Goal: Task Accomplishment & Management: Use online tool/utility

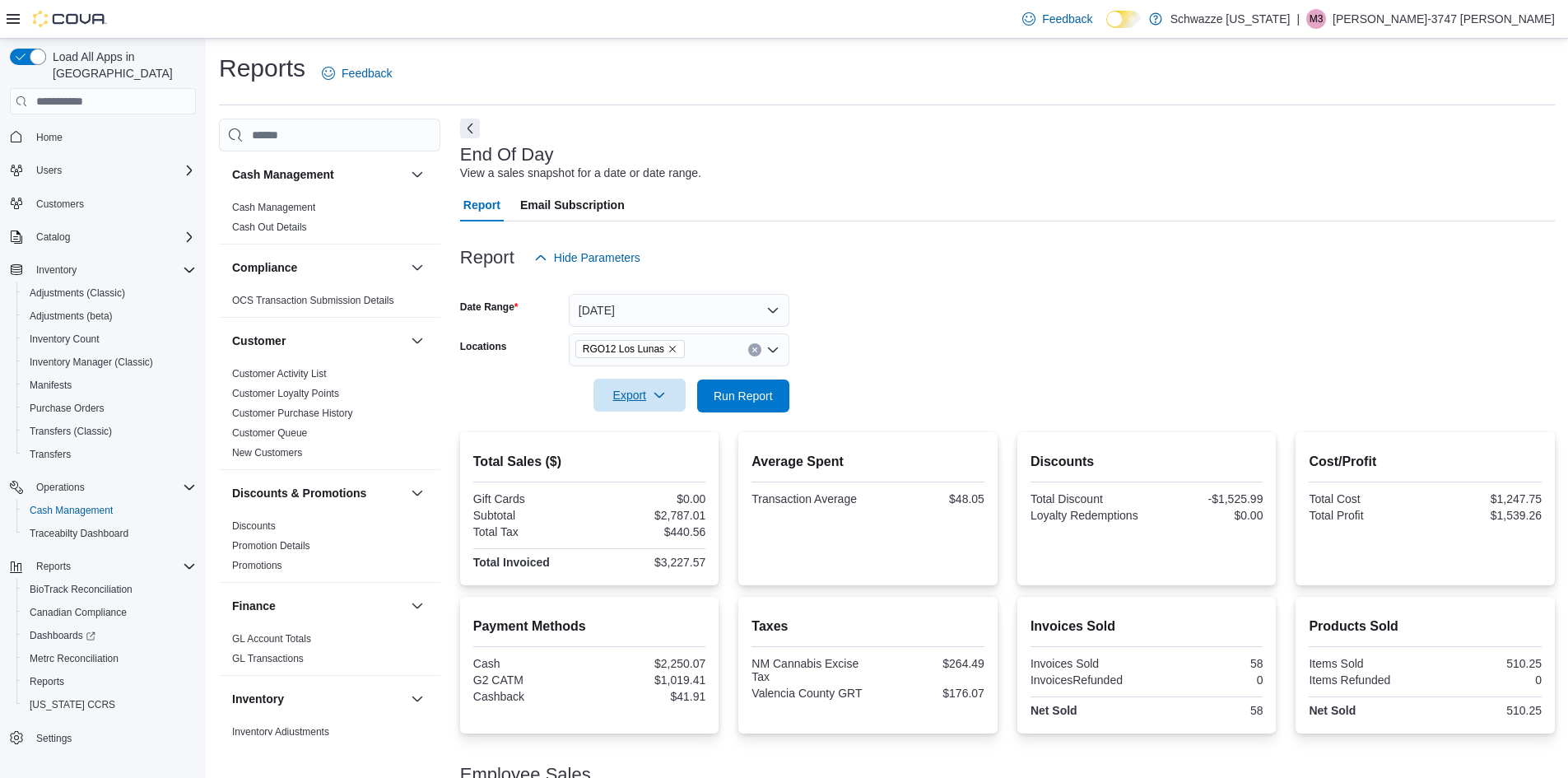
scroll to position [180, 0]
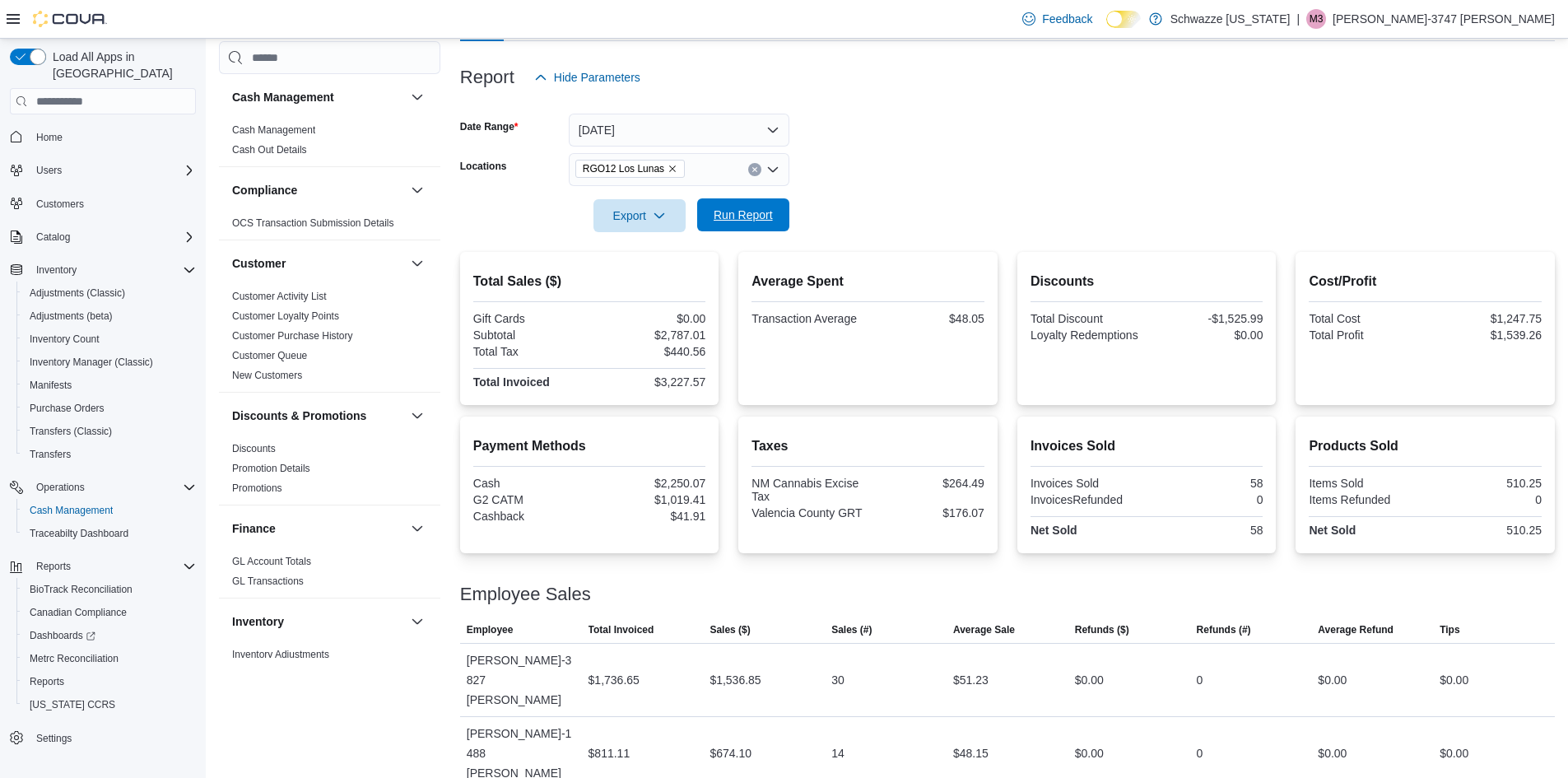
click at [738, 214] on span "Run Report" at bounding box center [743, 214] width 59 height 17
click at [667, 167] on icon "Remove RGO12 Los Lunas from selection in this group" at bounding box center [672, 169] width 10 height 10
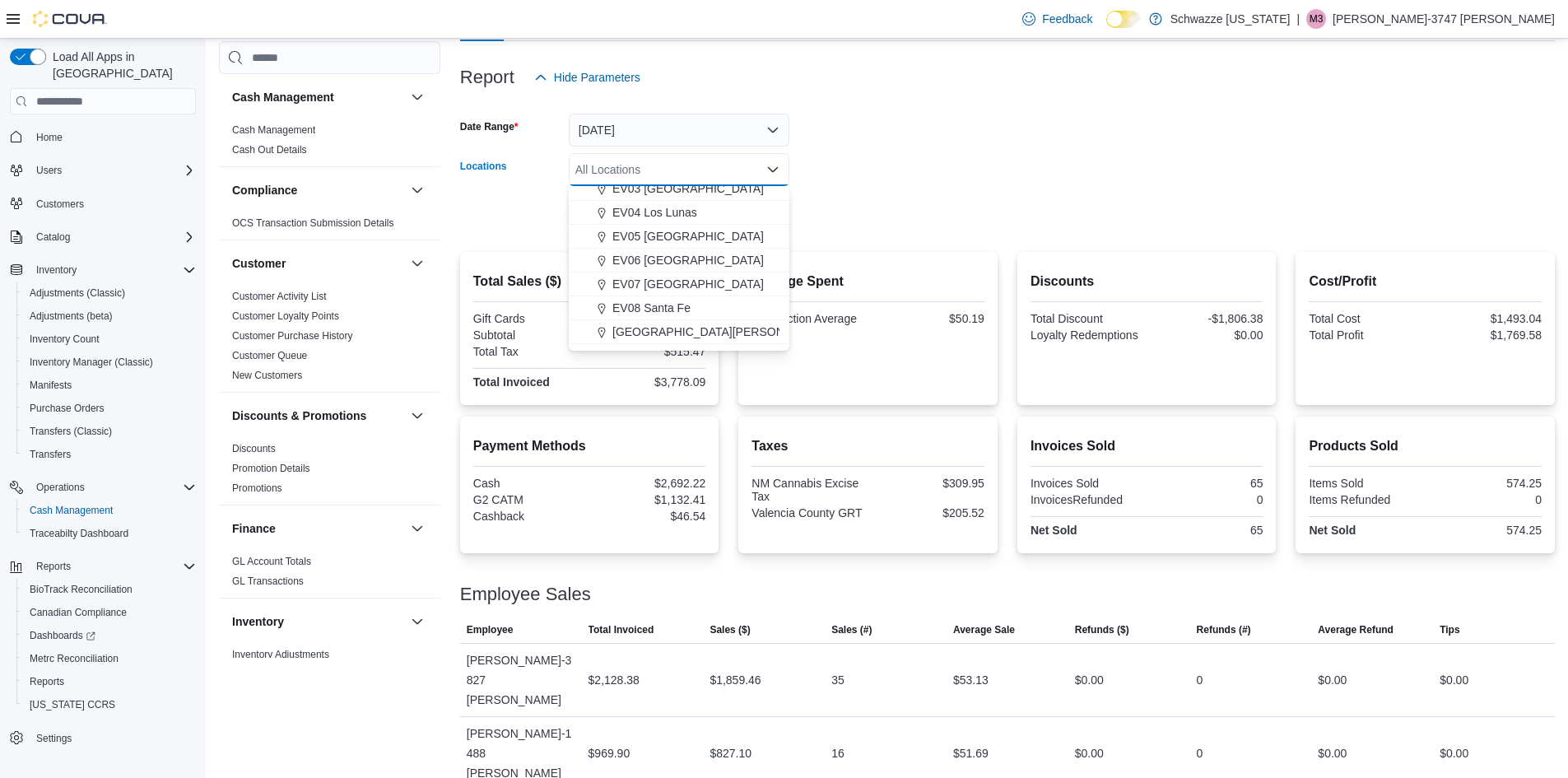
scroll to position [0, 0]
click at [655, 264] on span "EV02 [GEOGRAPHIC_DATA]" at bounding box center [688, 269] width 151 height 17
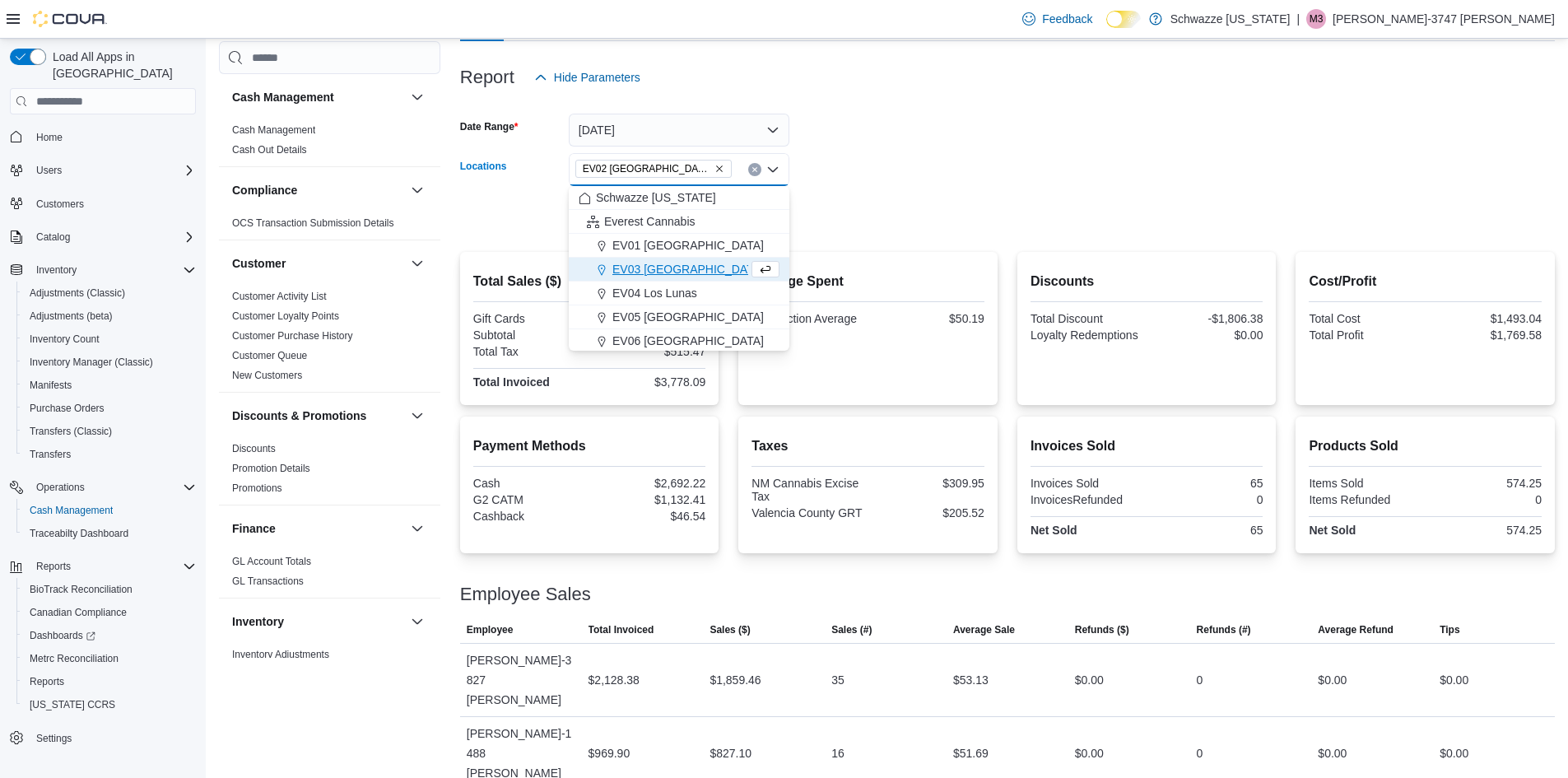
click at [920, 165] on form "Date Range [DATE] Locations [GEOGRAPHIC_DATA] [GEOGRAPHIC_DATA] Combo box. Sele…" at bounding box center [1007, 163] width 1094 height 139
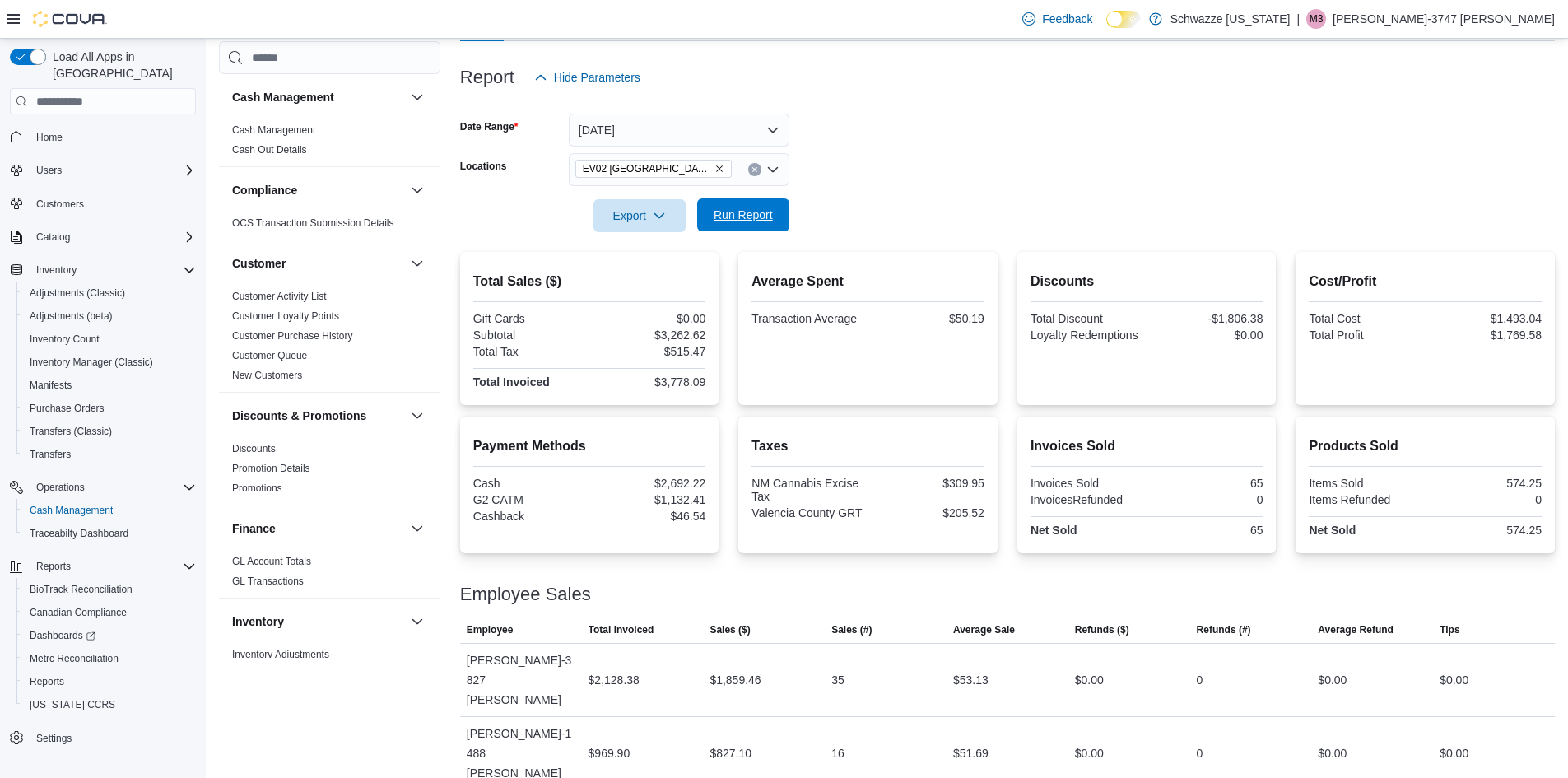
click at [767, 219] on span "Run Report" at bounding box center [743, 214] width 59 height 17
click at [754, 162] on div "EV02 [GEOGRAPHIC_DATA]" at bounding box center [679, 170] width 221 height 33
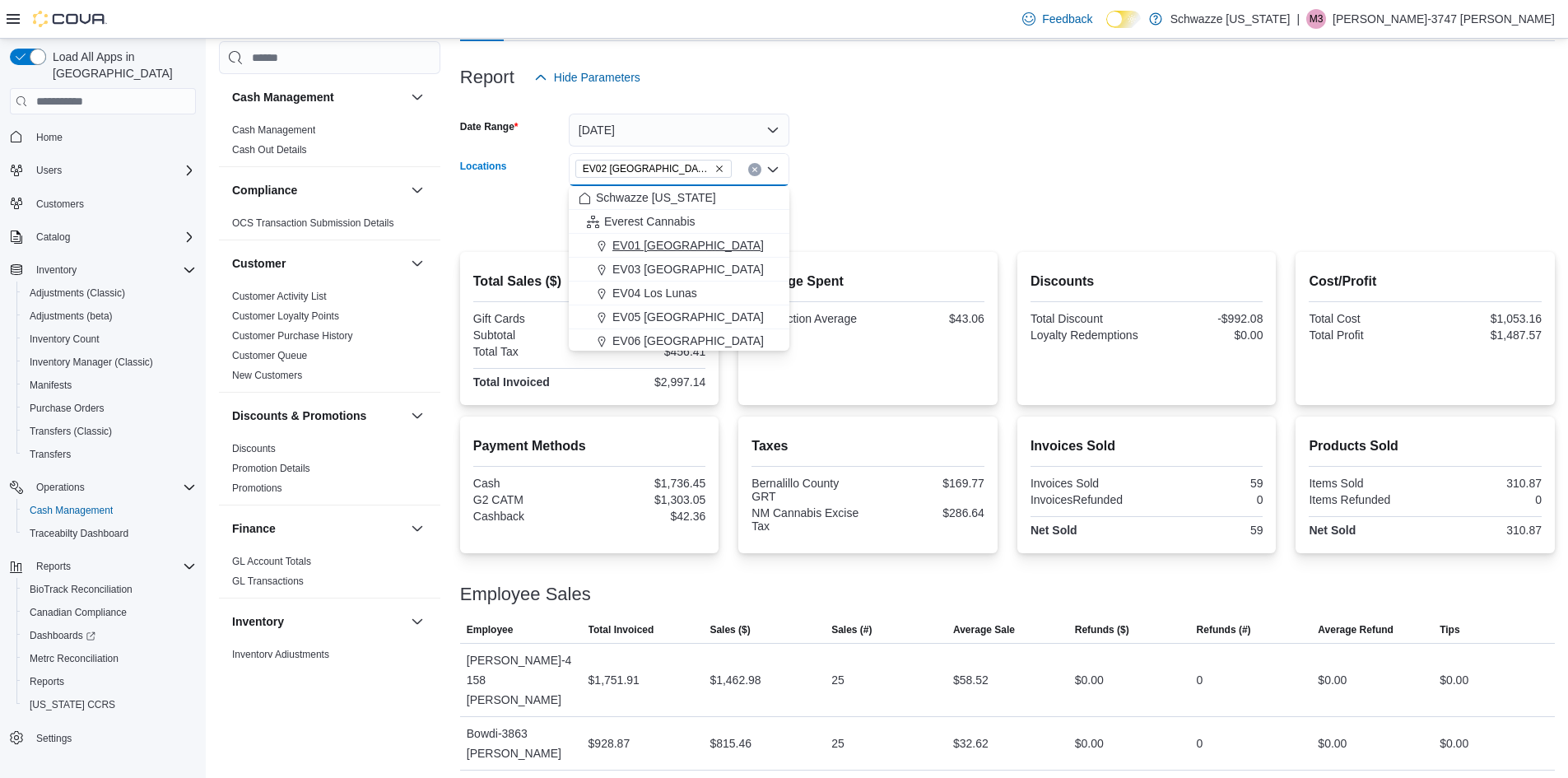
click at [671, 244] on span "EV01 [GEOGRAPHIC_DATA]" at bounding box center [688, 245] width 151 height 17
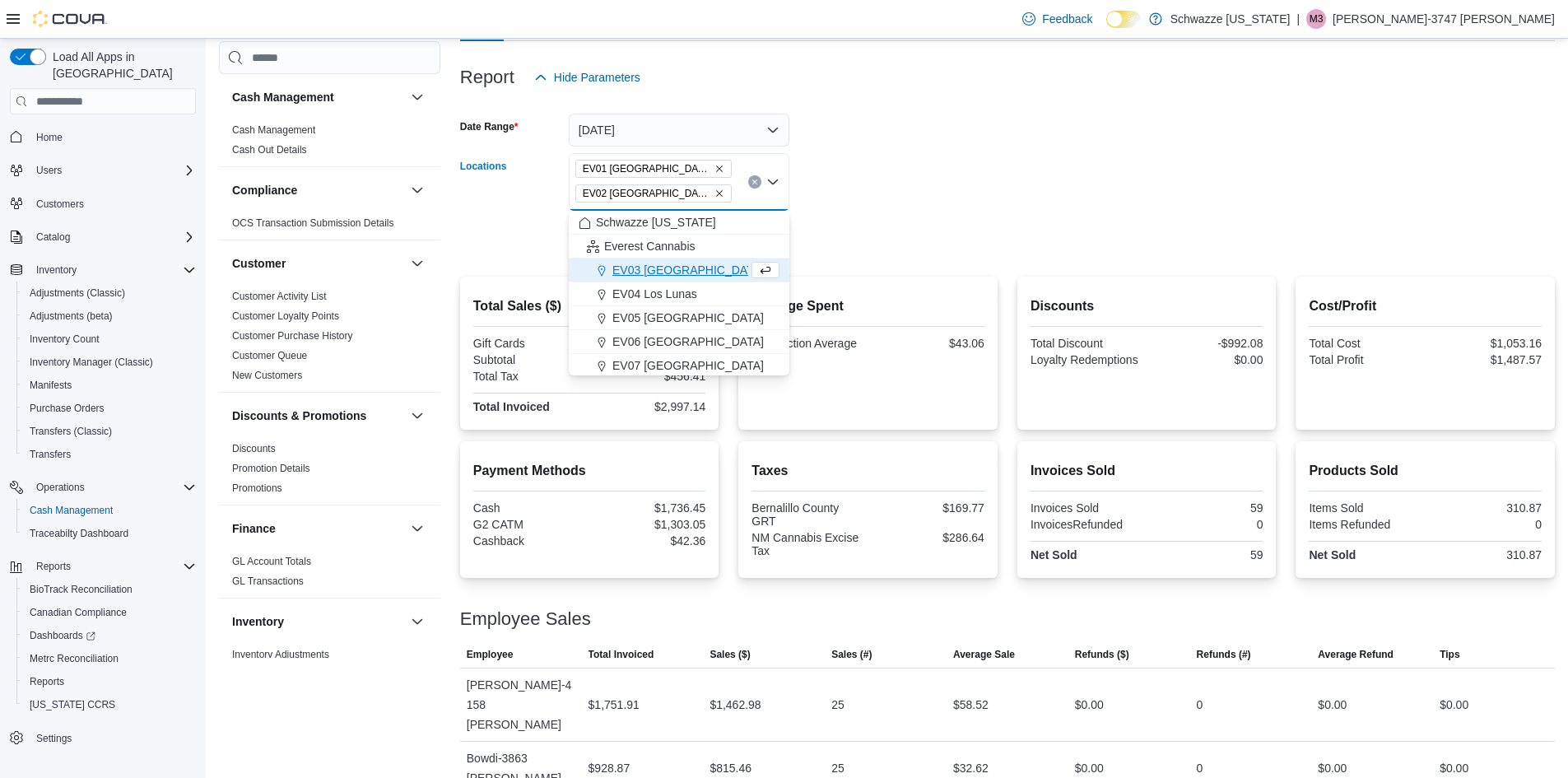
click at [819, 158] on form "Date Range [DATE] Locations [GEOGRAPHIC_DATA] [GEOGRAPHIC_DATA] Combo box. Sele…" at bounding box center [1007, 176] width 1094 height 163
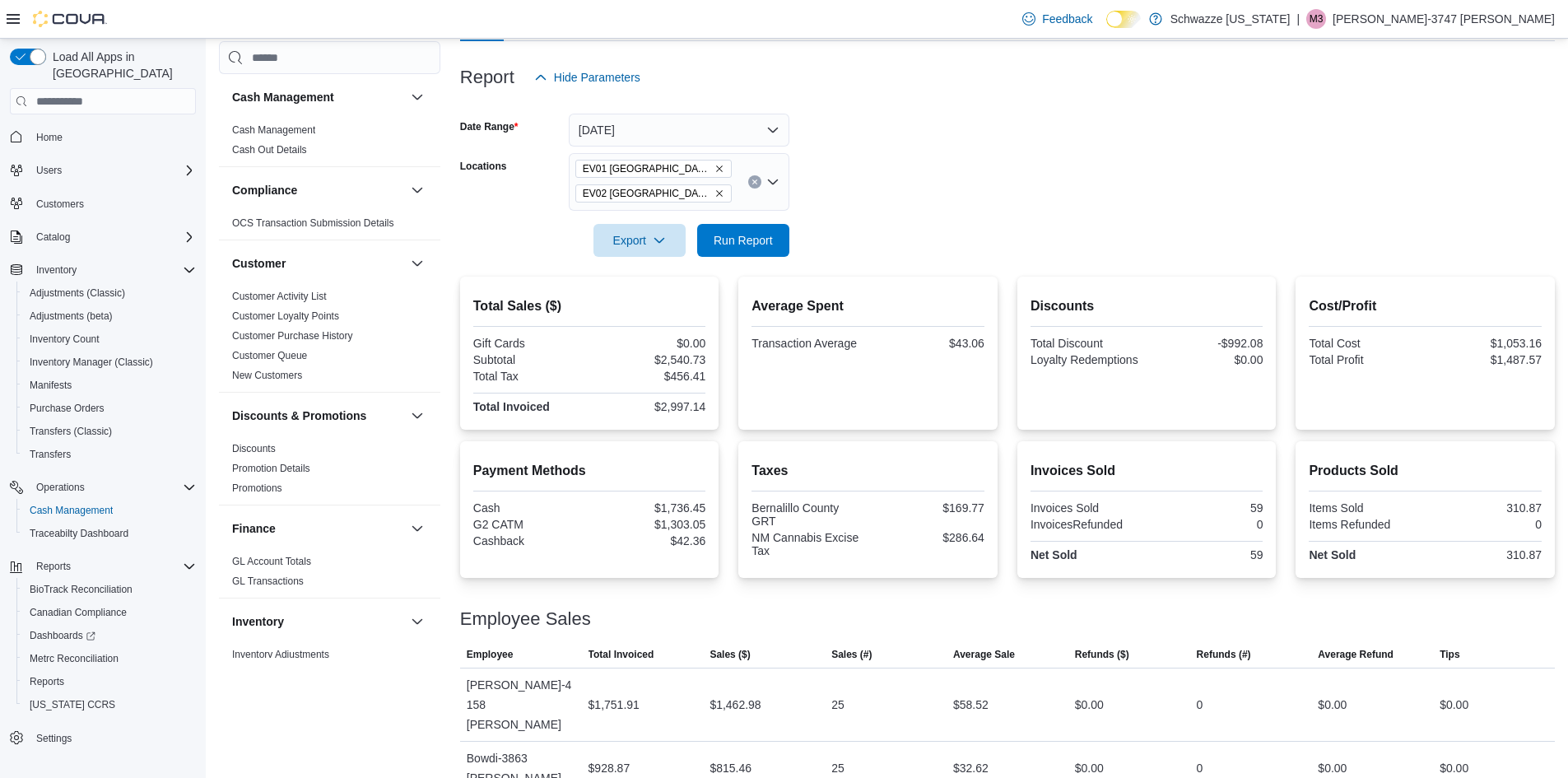
click at [714, 191] on icon "Remove EV02 Far NE Heights from selection in this group" at bounding box center [719, 194] width 10 height 10
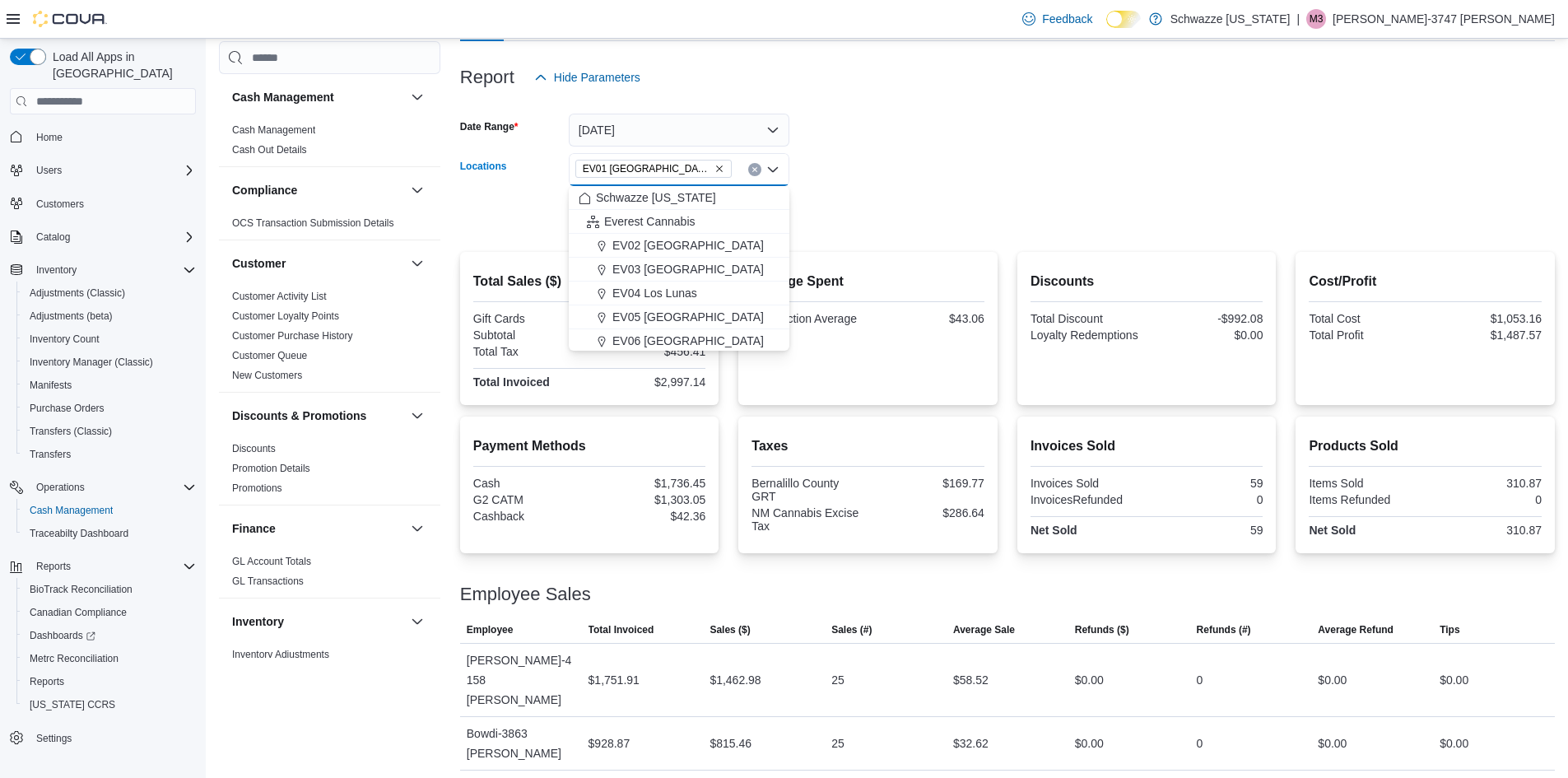
click at [879, 205] on form "Date Range [DATE] Locations [GEOGRAPHIC_DATA] [GEOGRAPHIC_DATA] box. Selected. …" at bounding box center [1007, 163] width 1094 height 139
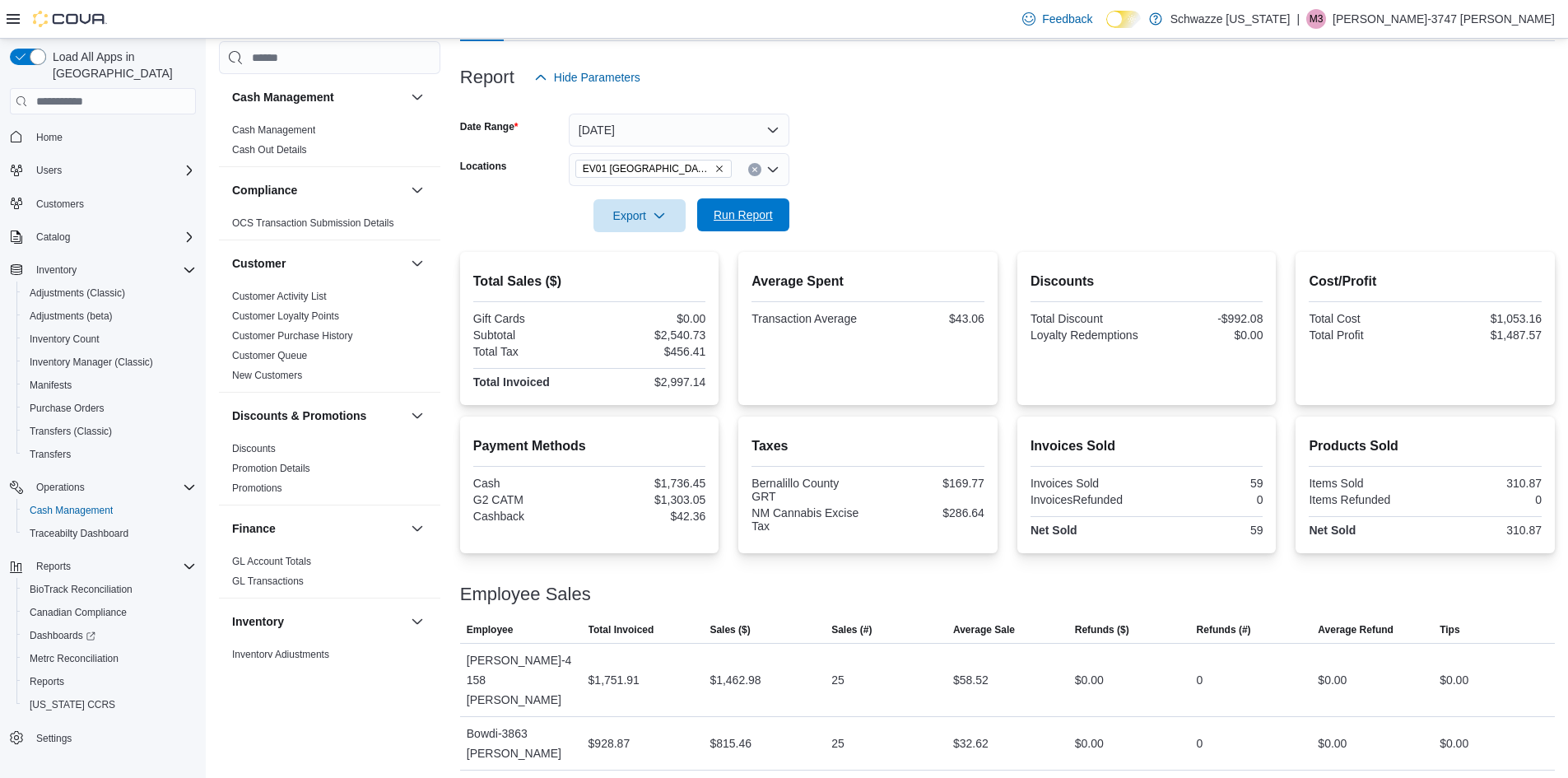
click at [760, 219] on span "Run Report" at bounding box center [743, 214] width 59 height 17
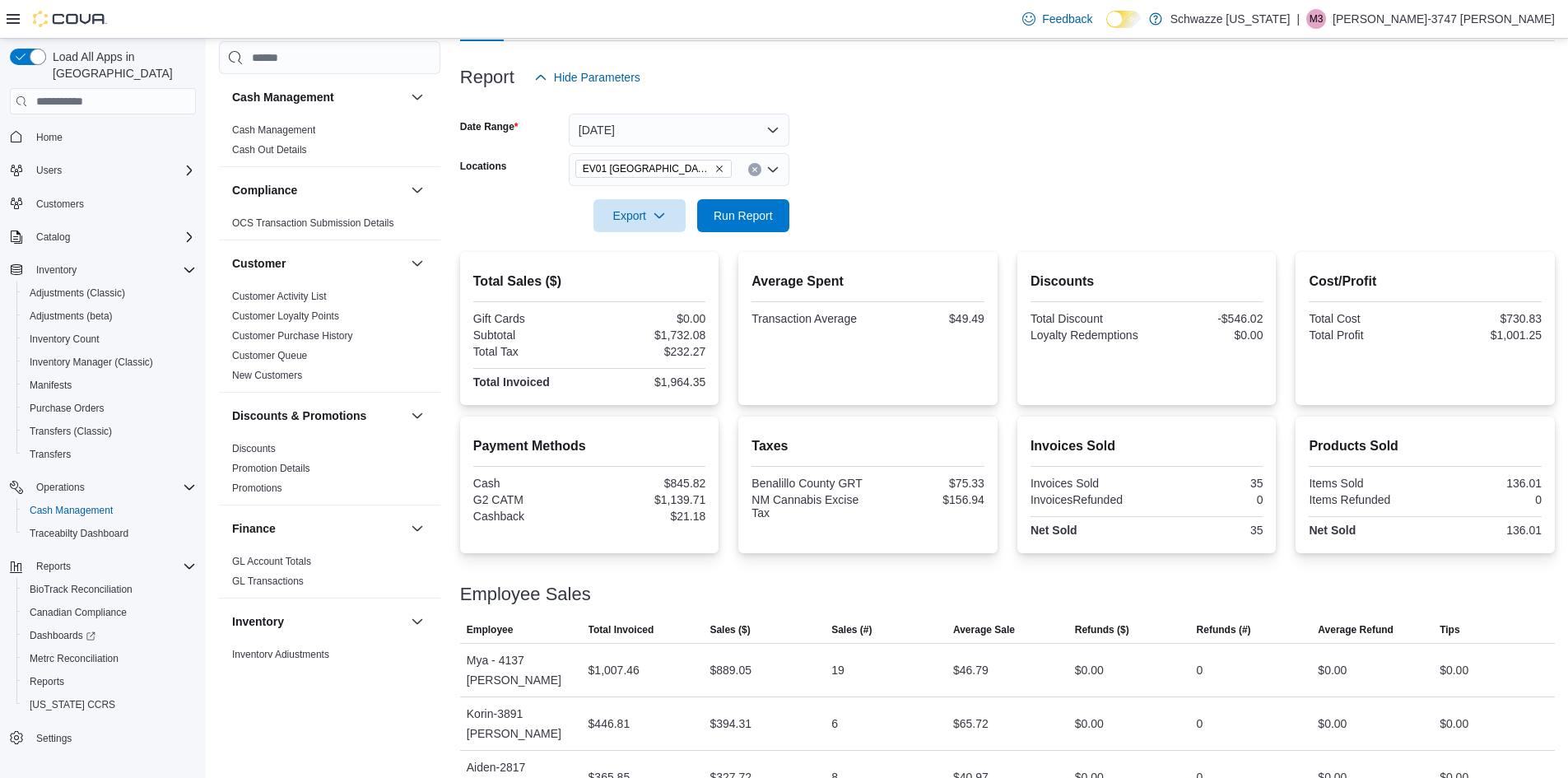
click at [714, 165] on icon "Remove EV01 North Valley from selection in this group" at bounding box center [719, 169] width 10 height 10
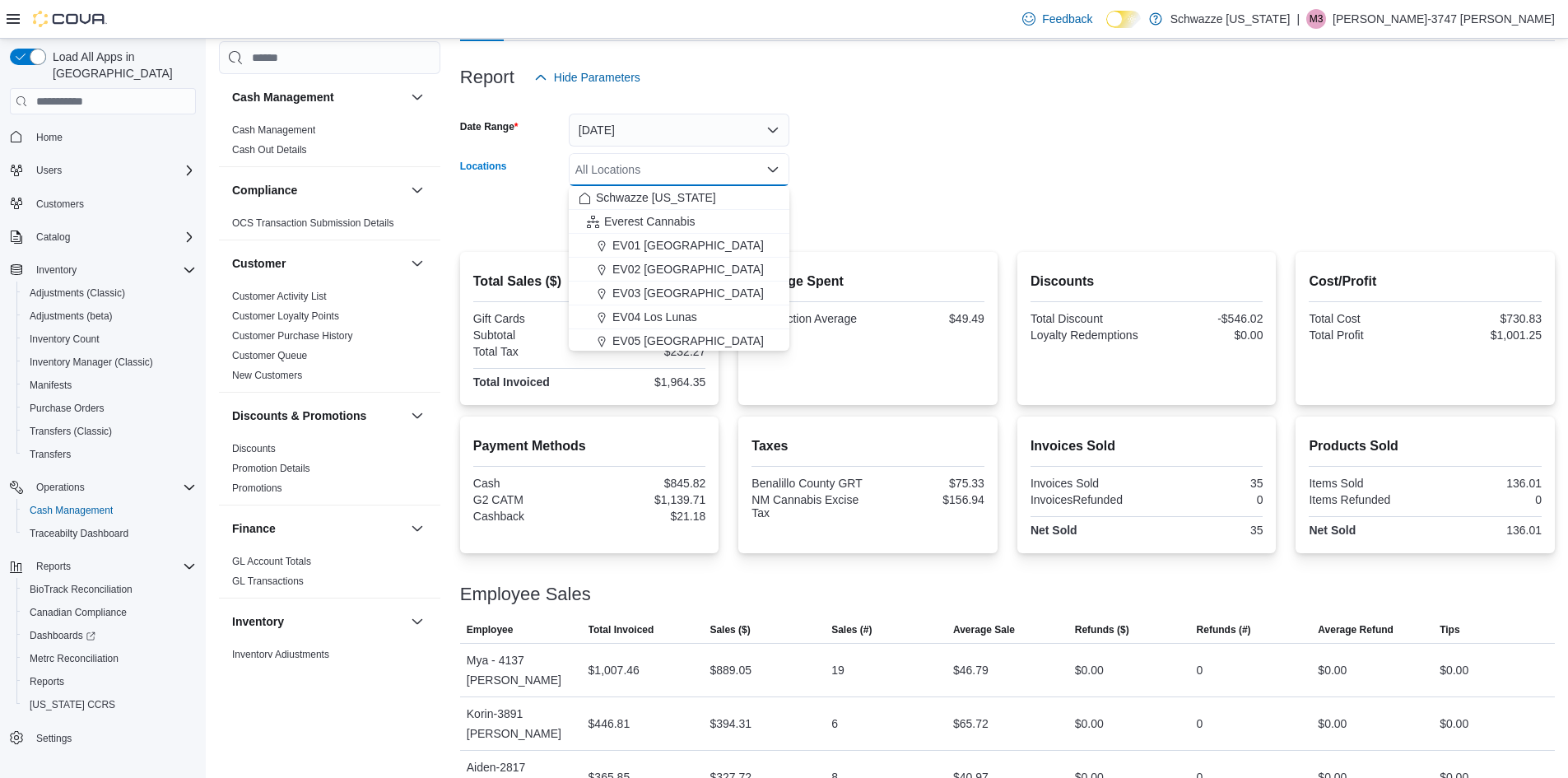
scroll to position [83, 0]
click at [655, 230] on span "EV04 Los Lunas" at bounding box center [654, 234] width 84 height 17
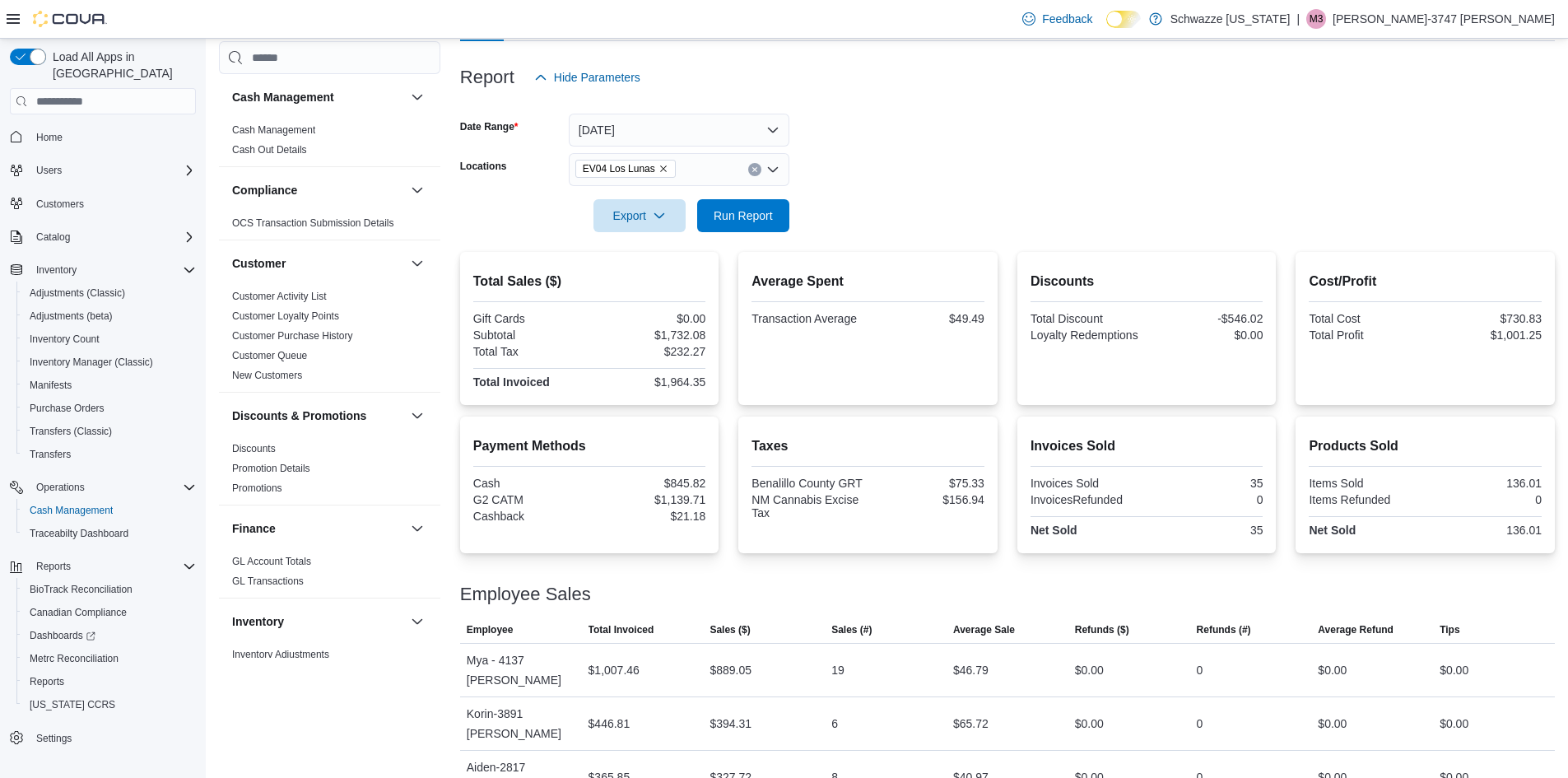
click at [881, 194] on div at bounding box center [1007, 192] width 1094 height 13
click at [765, 219] on span "Run Report" at bounding box center [743, 214] width 59 height 17
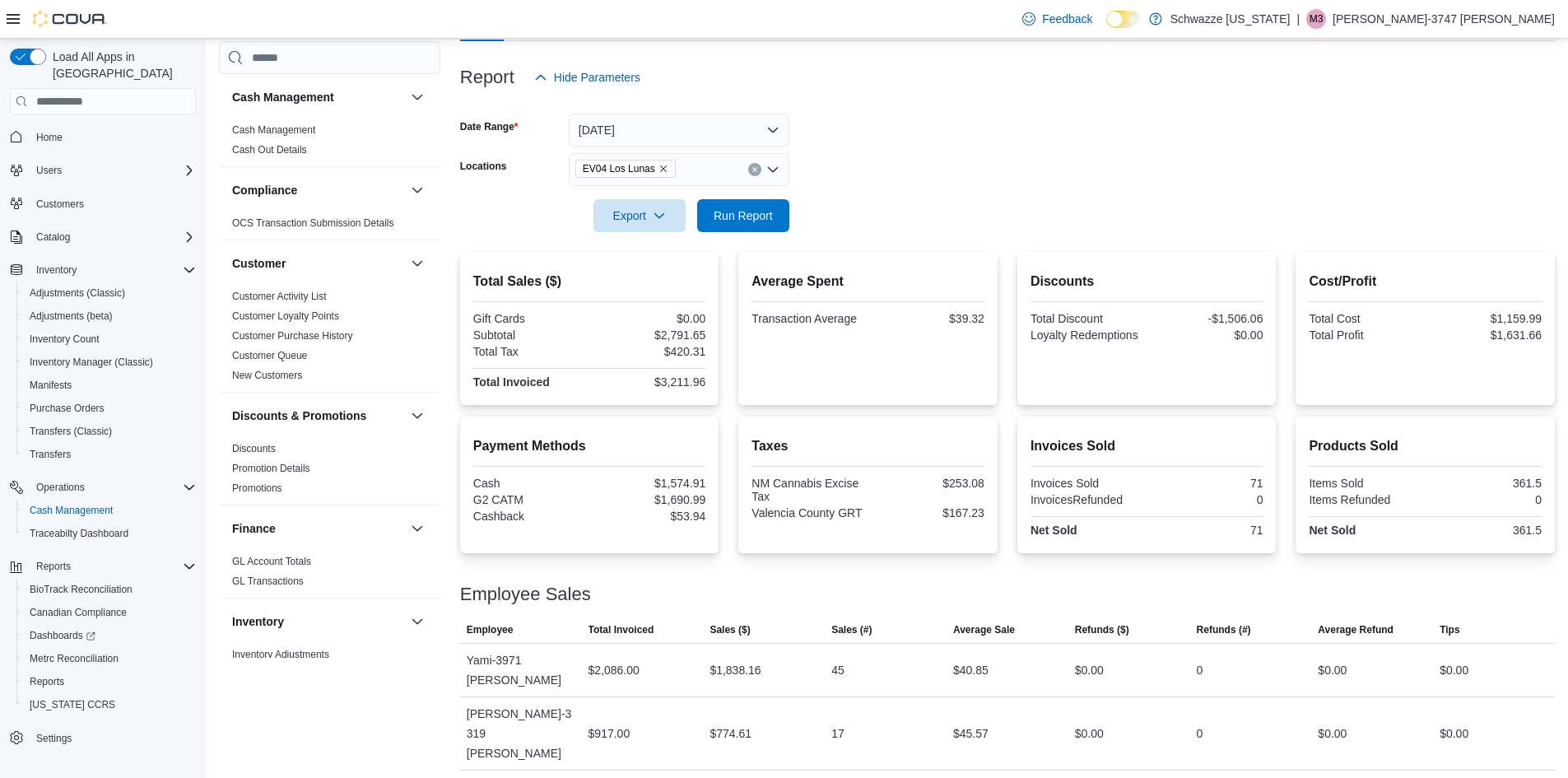
click at [665, 166] on span "EV04 Los Lunas" at bounding box center [626, 169] width 100 height 18
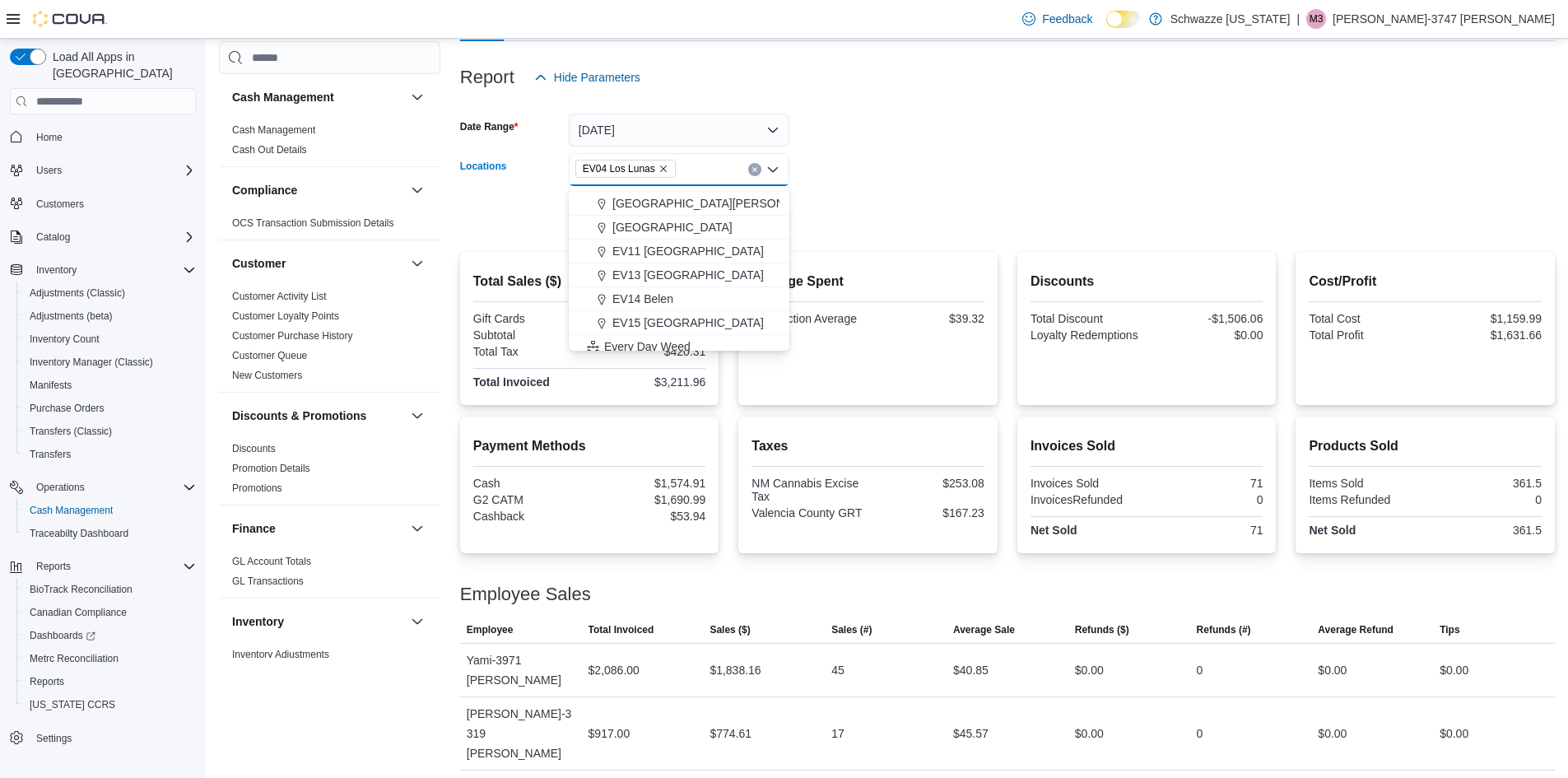
scroll to position [247, 0]
click at [643, 264] on span "EV14 Belen" at bounding box center [643, 260] width 61 height 17
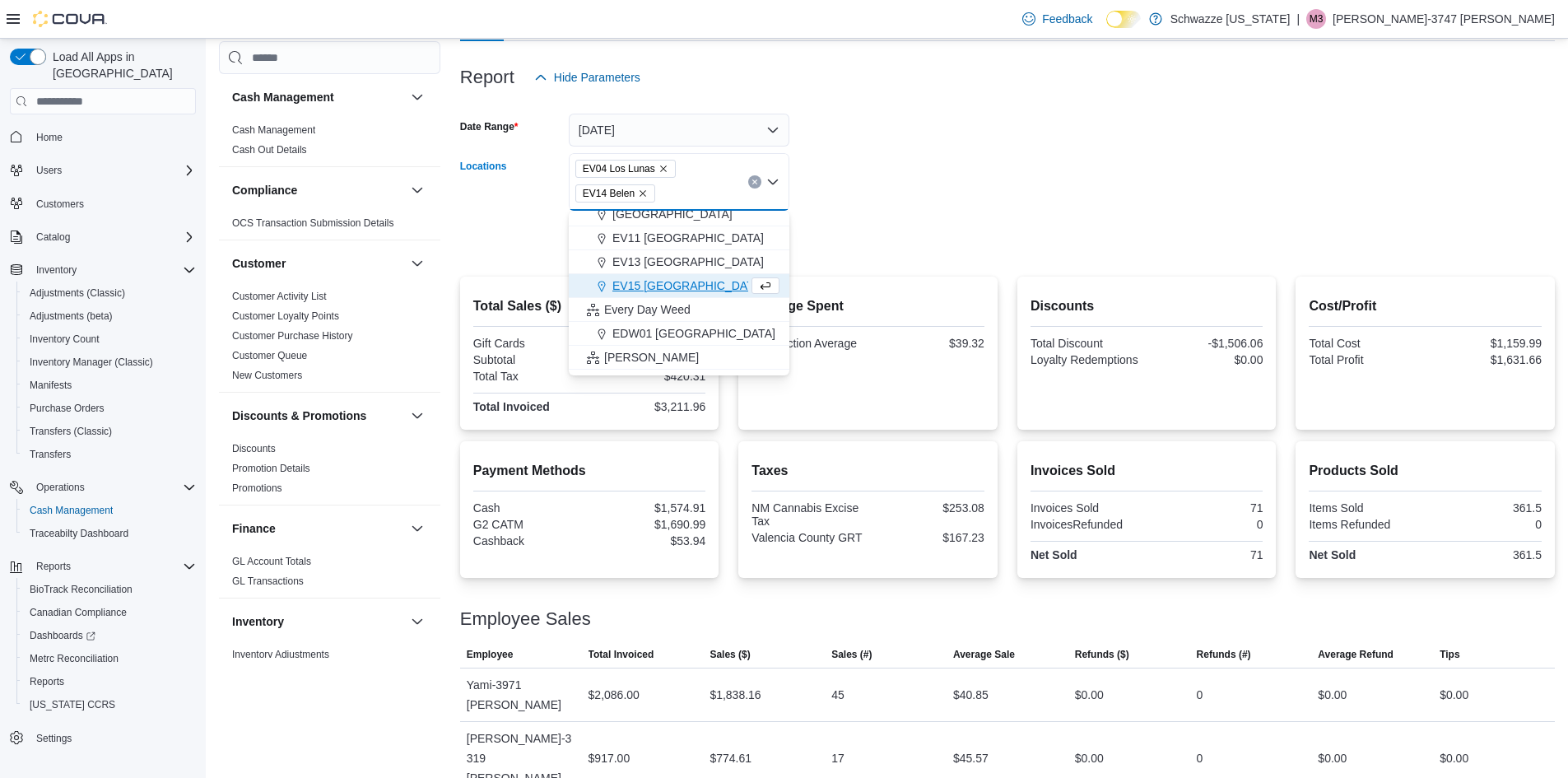
click at [659, 168] on icon "Remove EV04 Los Lunas from selection in this group" at bounding box center [663, 169] width 10 height 10
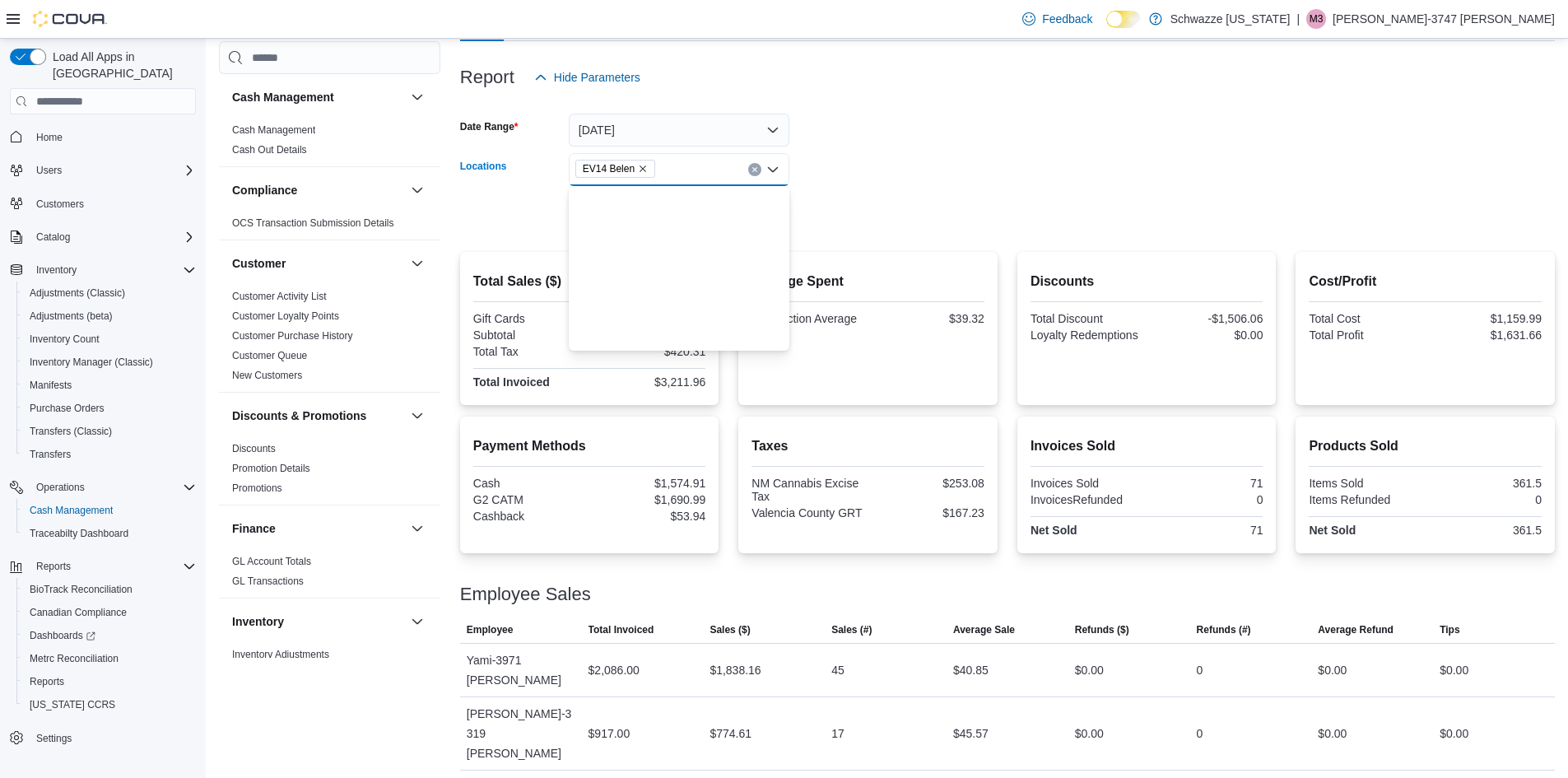
scroll to position [0, 0]
click at [848, 180] on form "Date Range [DATE] Locations EV14 Belen Export Run Report" at bounding box center [1007, 163] width 1094 height 139
click at [758, 213] on span "Run Report" at bounding box center [743, 214] width 59 height 17
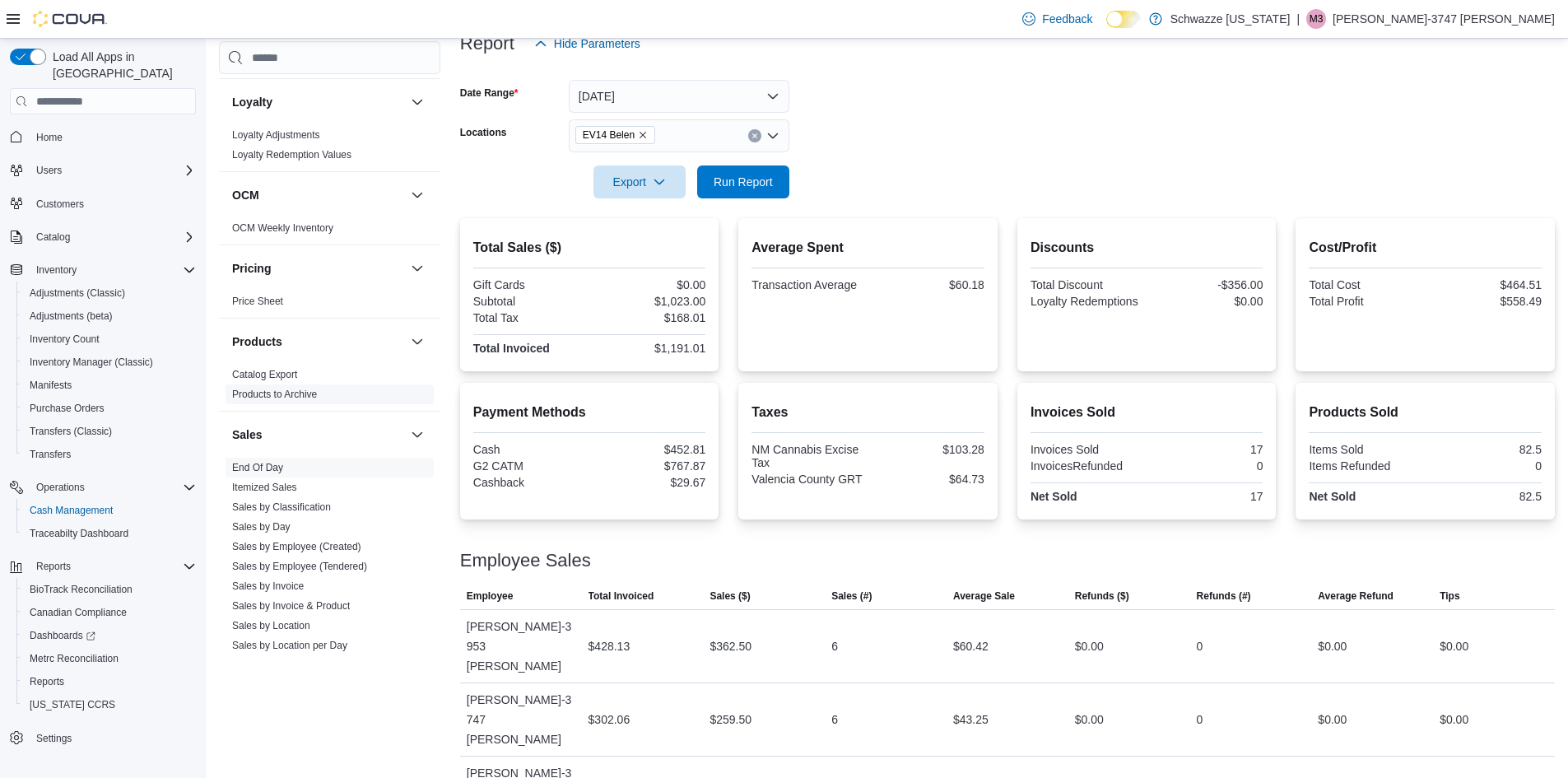
scroll to position [823, 0]
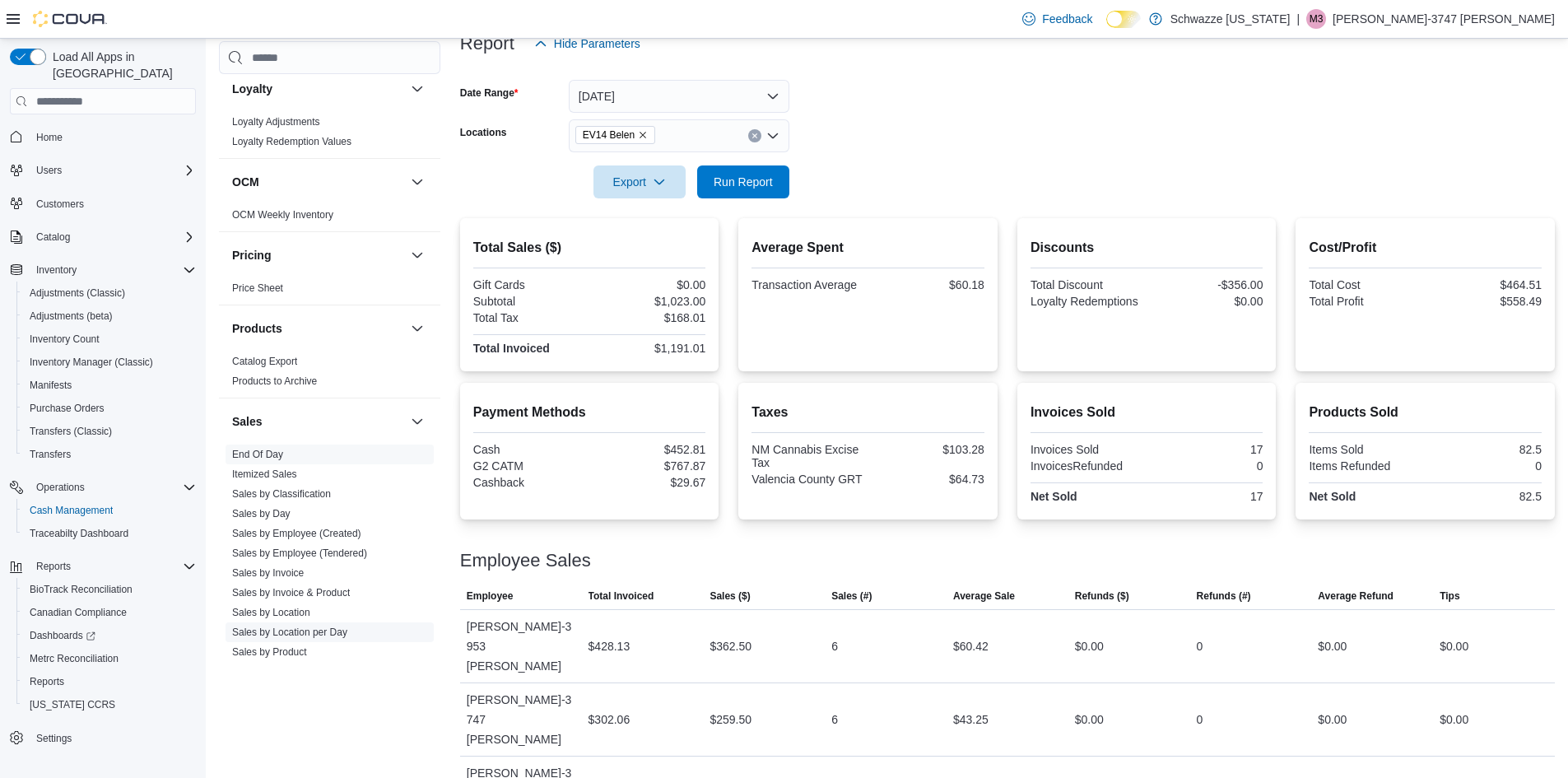
click at [321, 637] on link "Sales by Location per Day" at bounding box center [289, 633] width 115 height 12
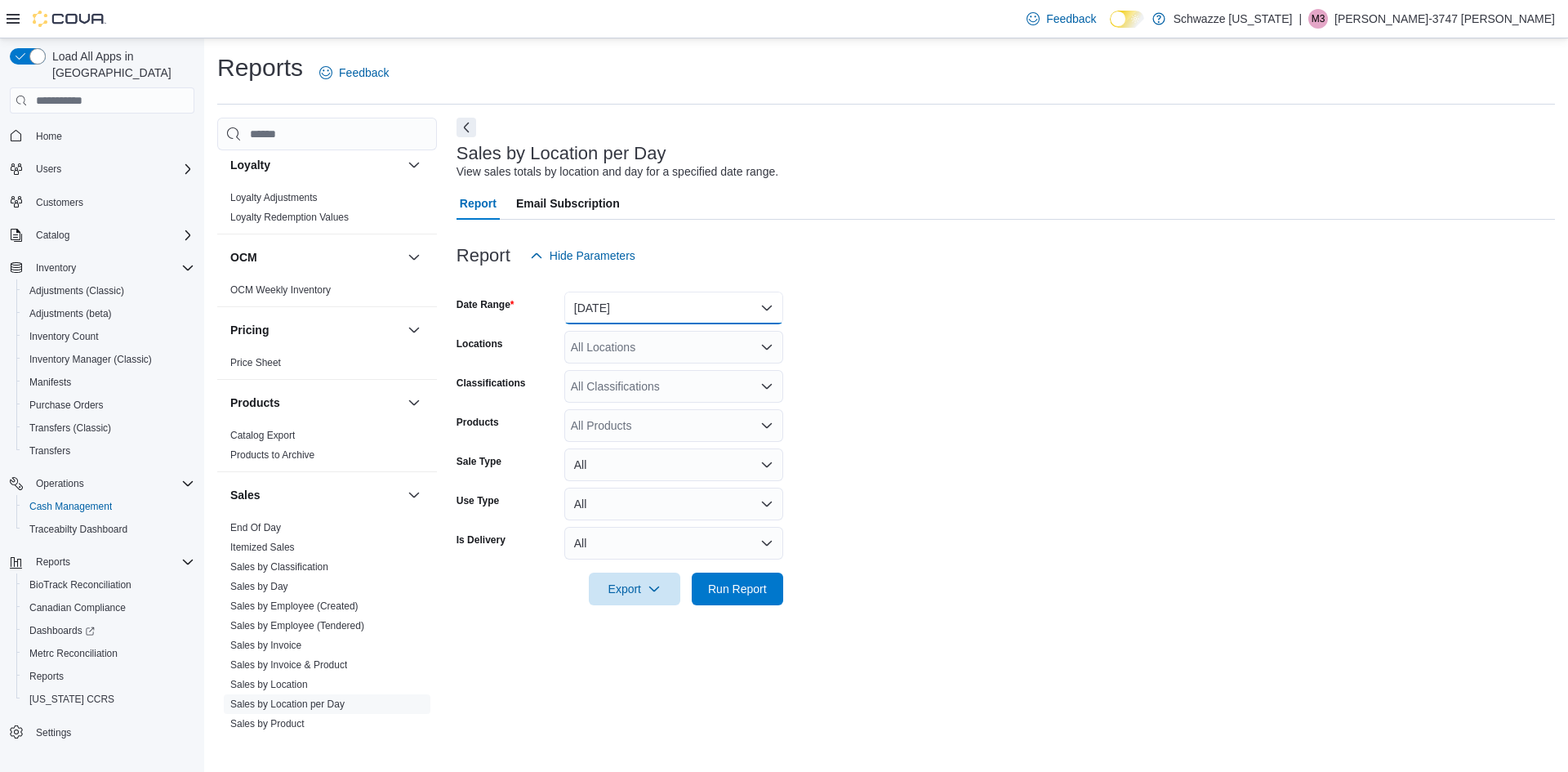
click at [614, 320] on button "[DATE]" at bounding box center [673, 308] width 219 height 33
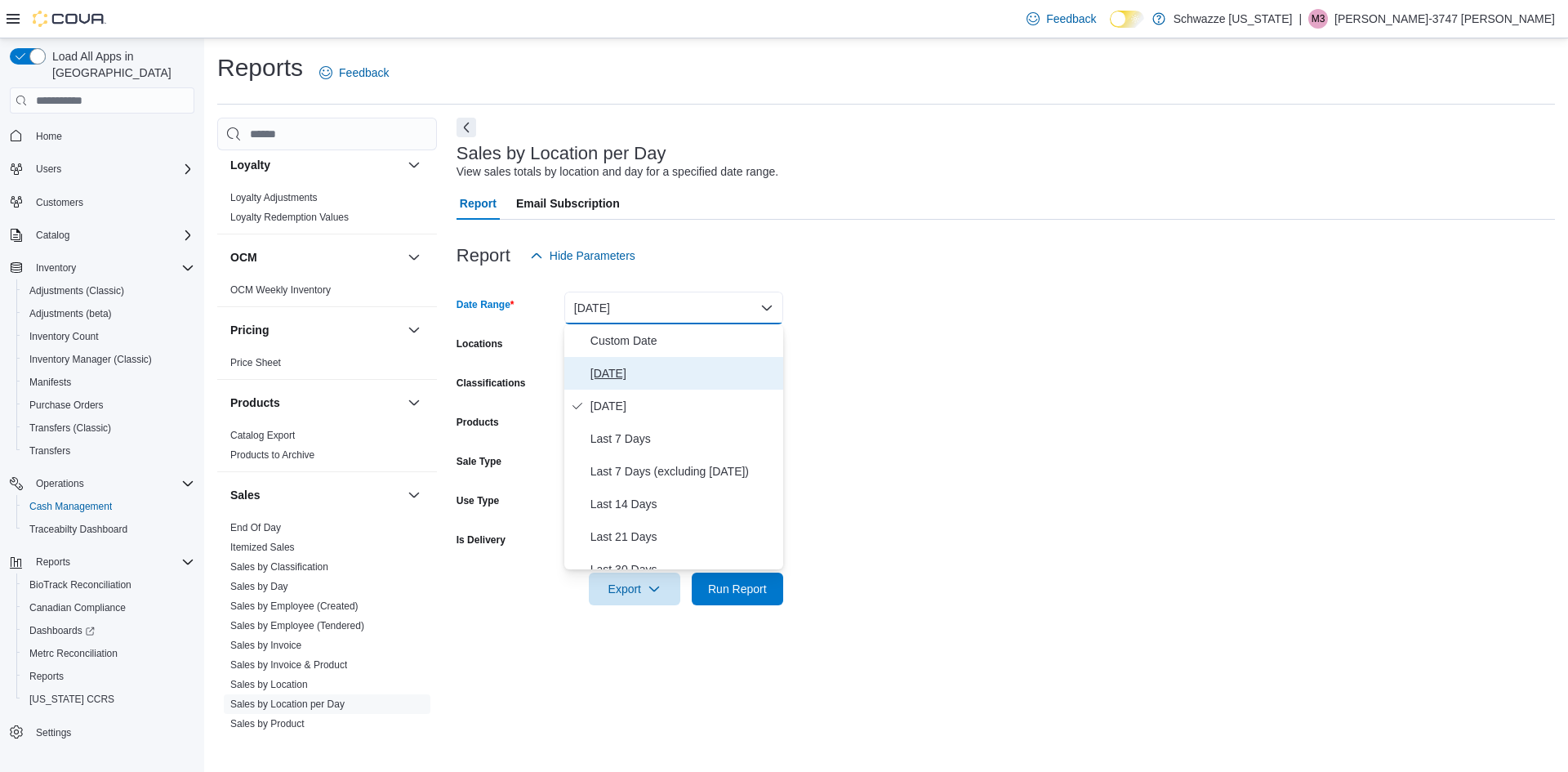
click at [604, 377] on span "[DATE]" at bounding box center [683, 373] width 186 height 19
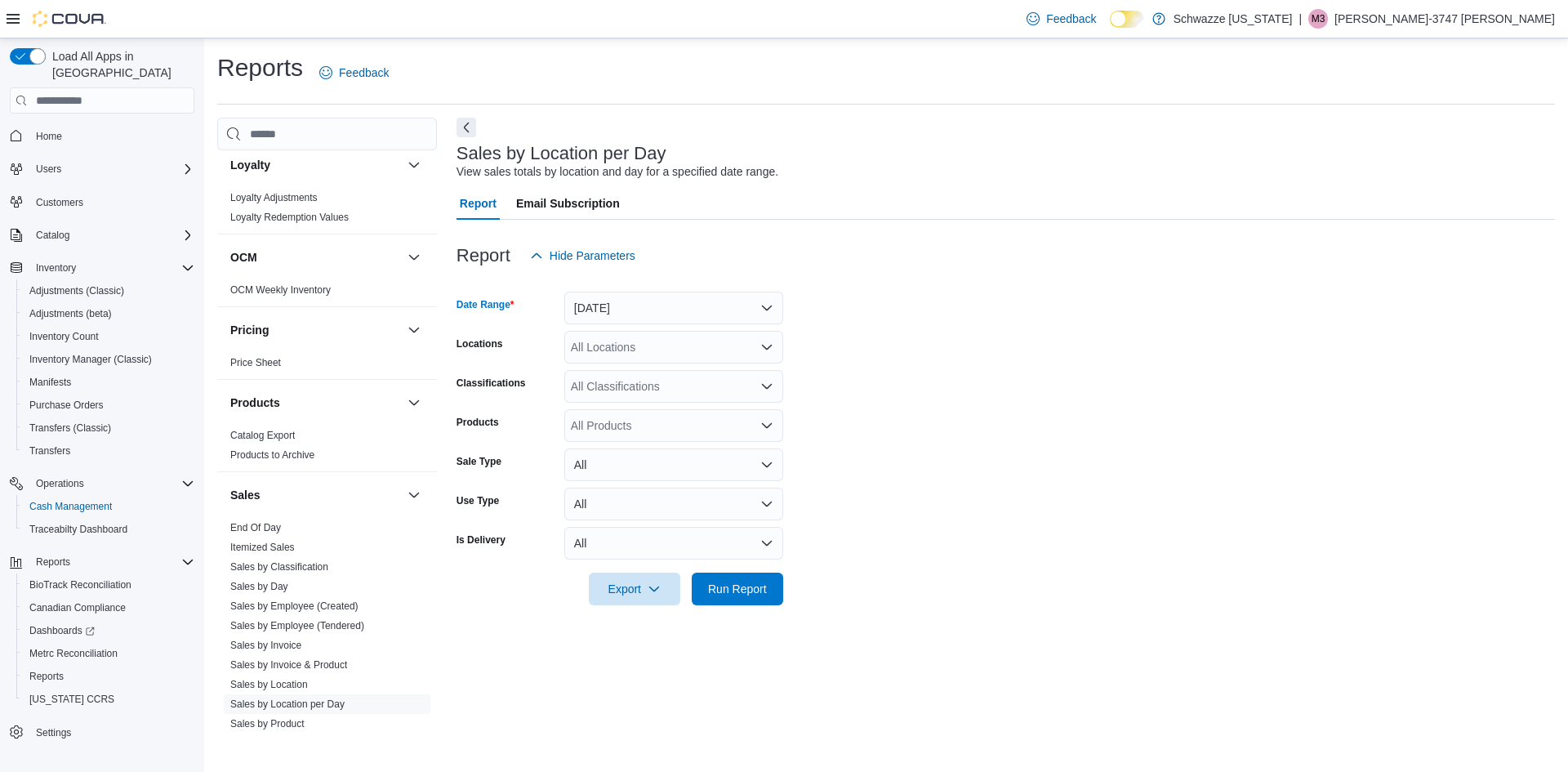
click at [608, 350] on div "All Locations" at bounding box center [673, 347] width 219 height 33
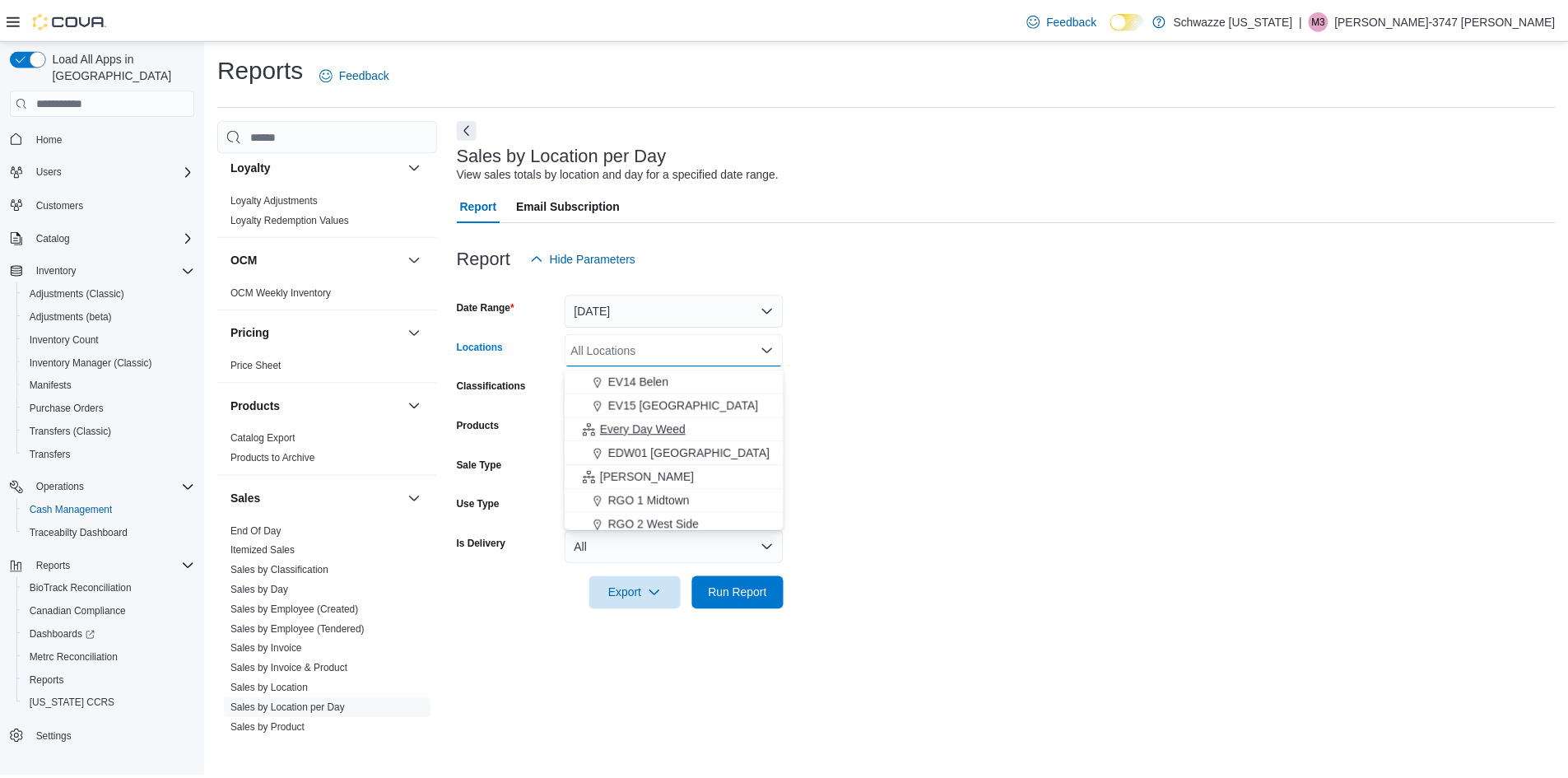
scroll to position [329, 0]
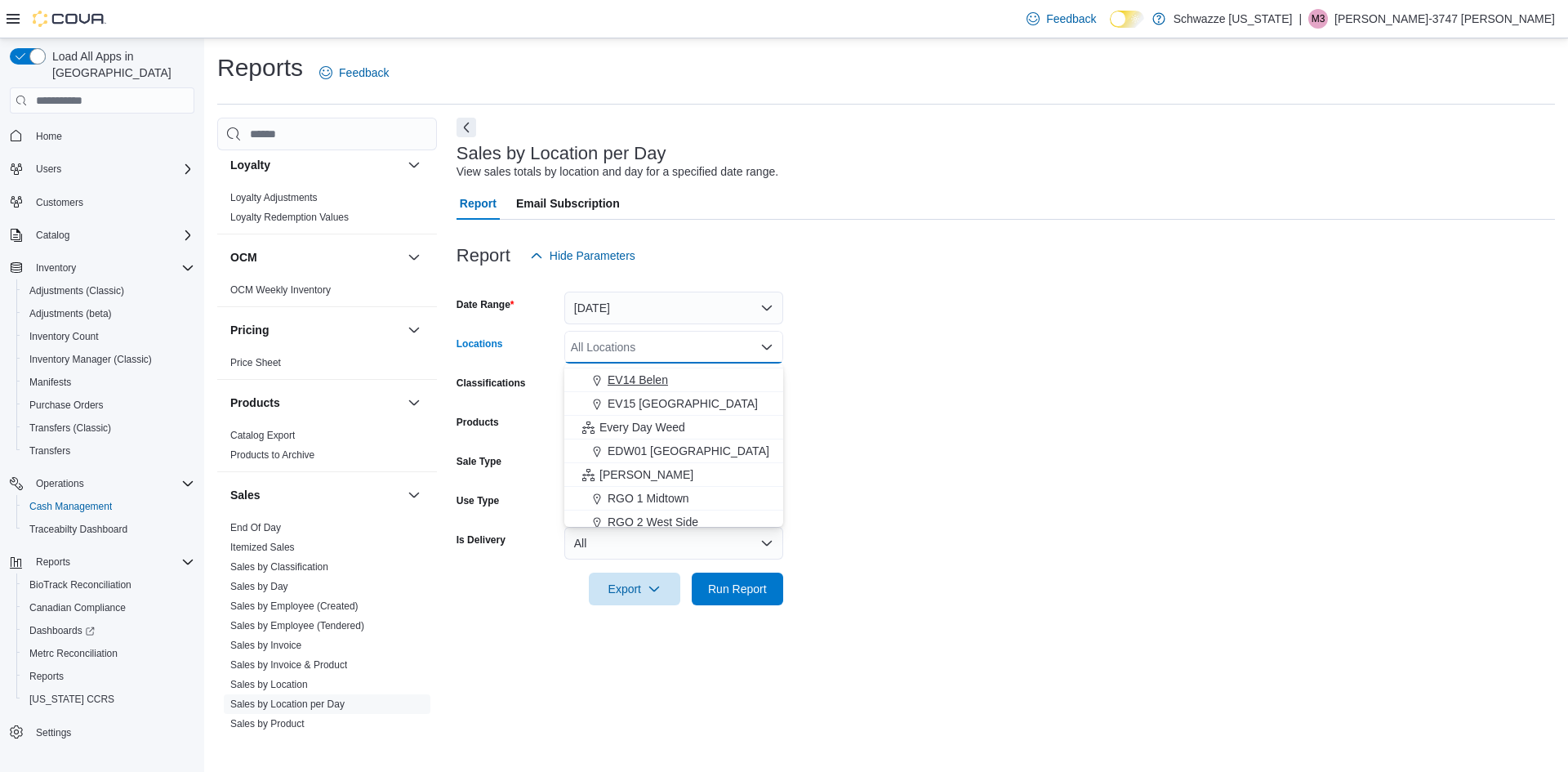
click at [633, 381] on span "EV14 Belen" at bounding box center [637, 379] width 60 height 17
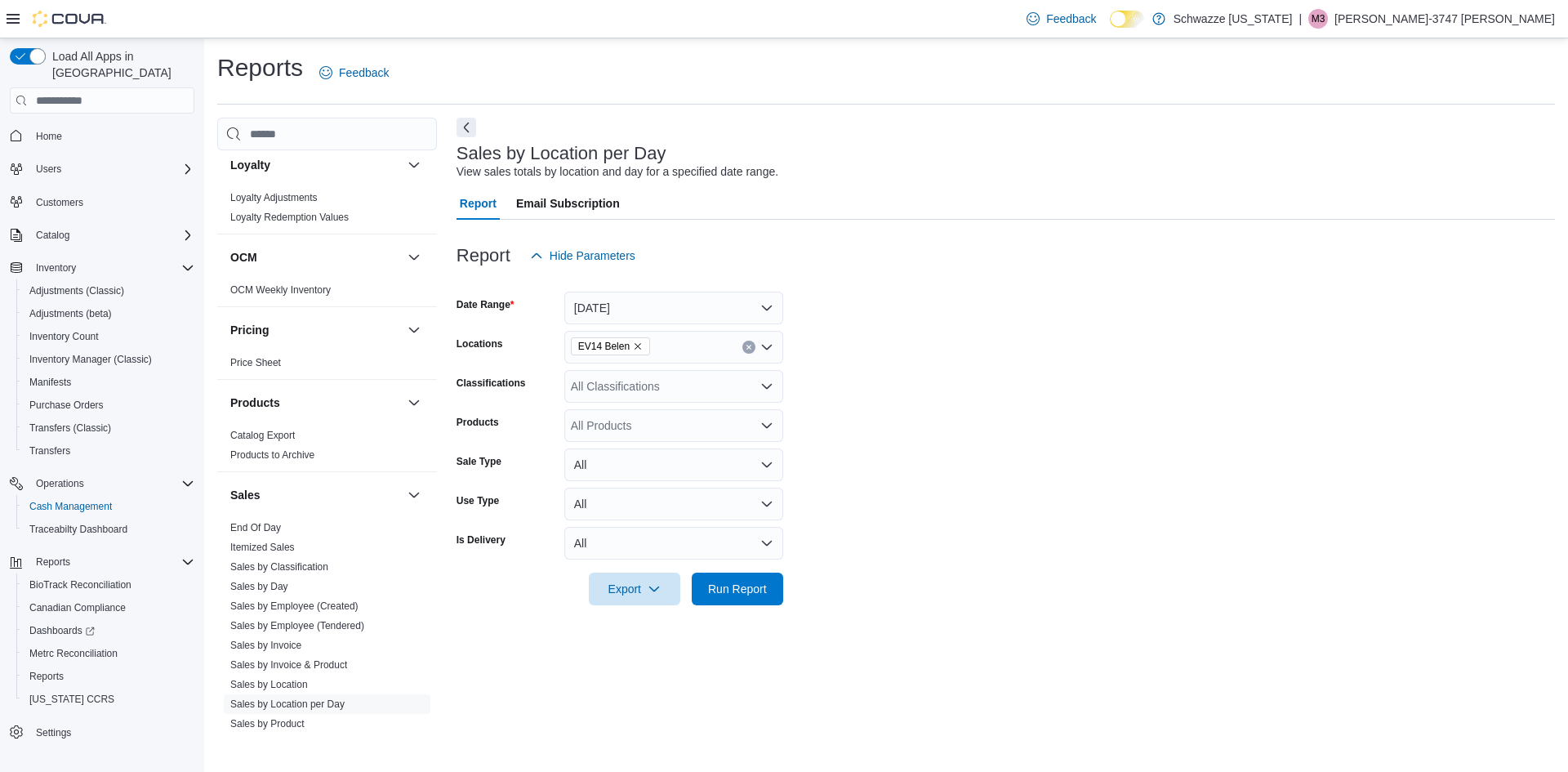
click at [835, 321] on form "Date Range [DATE] Locations EV14 Belen Classifications All Classifications Prod…" at bounding box center [1005, 439] width 1098 height 333
click at [745, 583] on span "Run Report" at bounding box center [737, 588] width 58 height 17
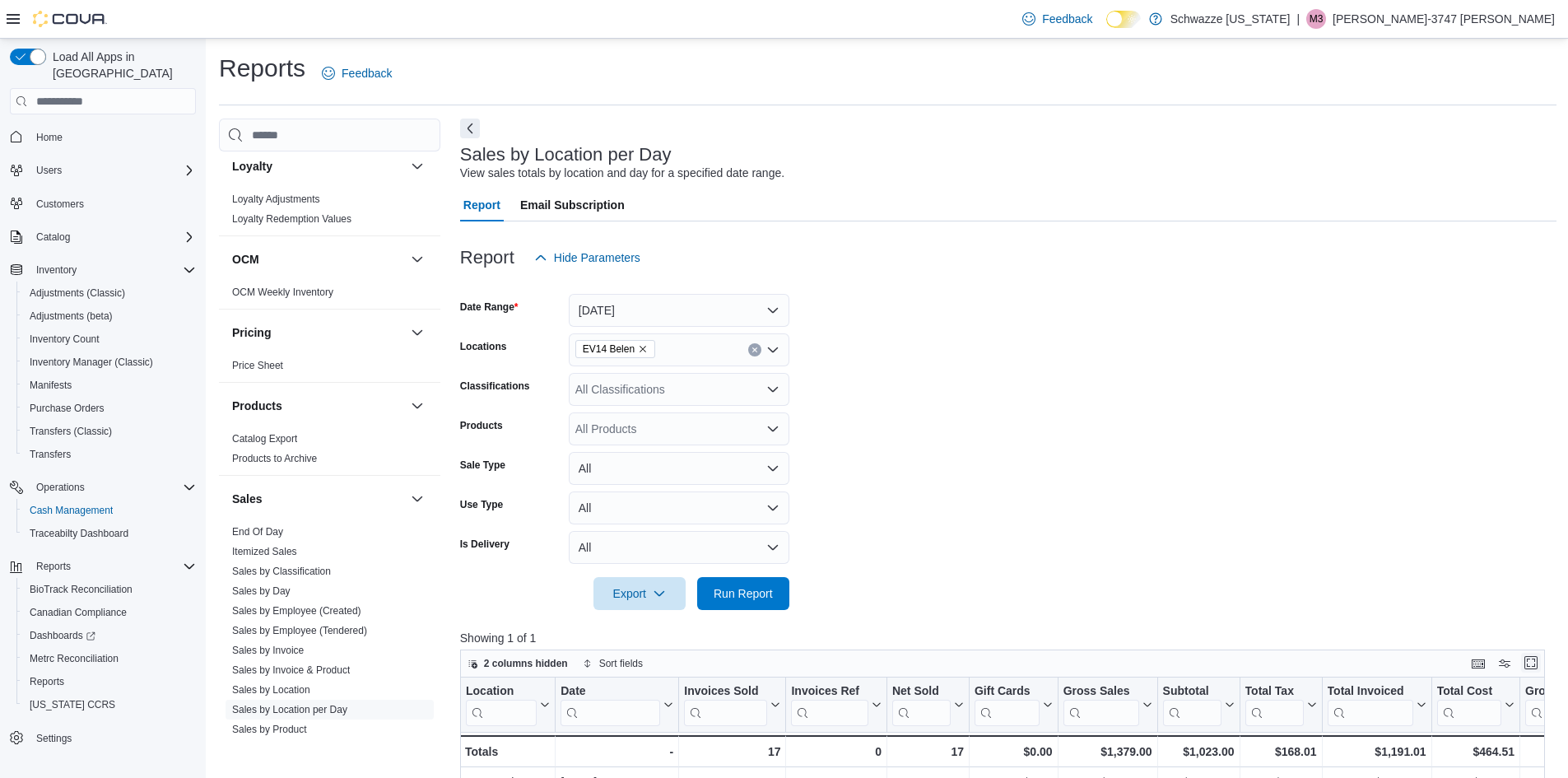
click at [1540, 661] on button "Enter fullscreen" at bounding box center [1531, 662] width 20 height 20
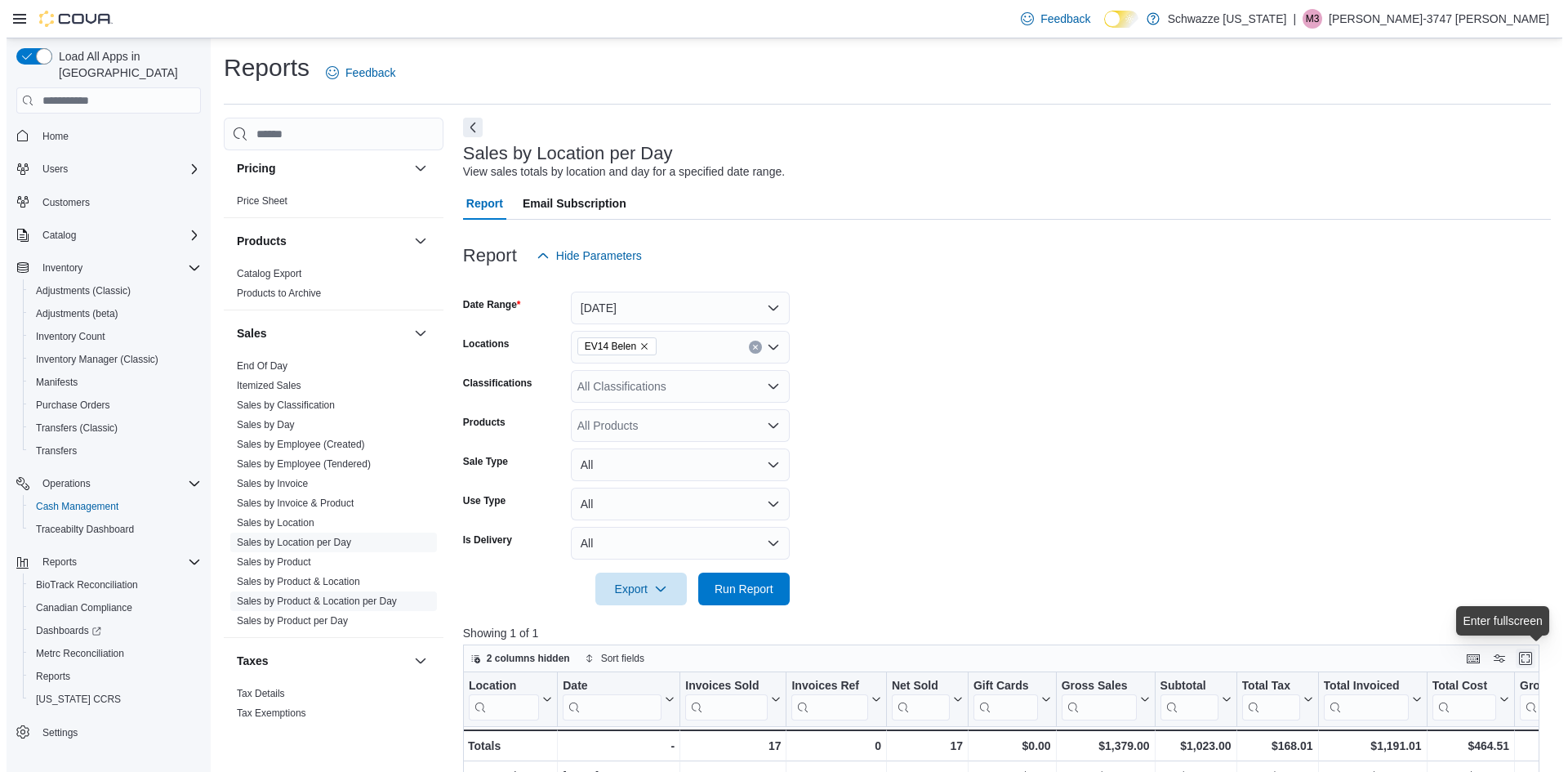
scroll to position [980, 0]
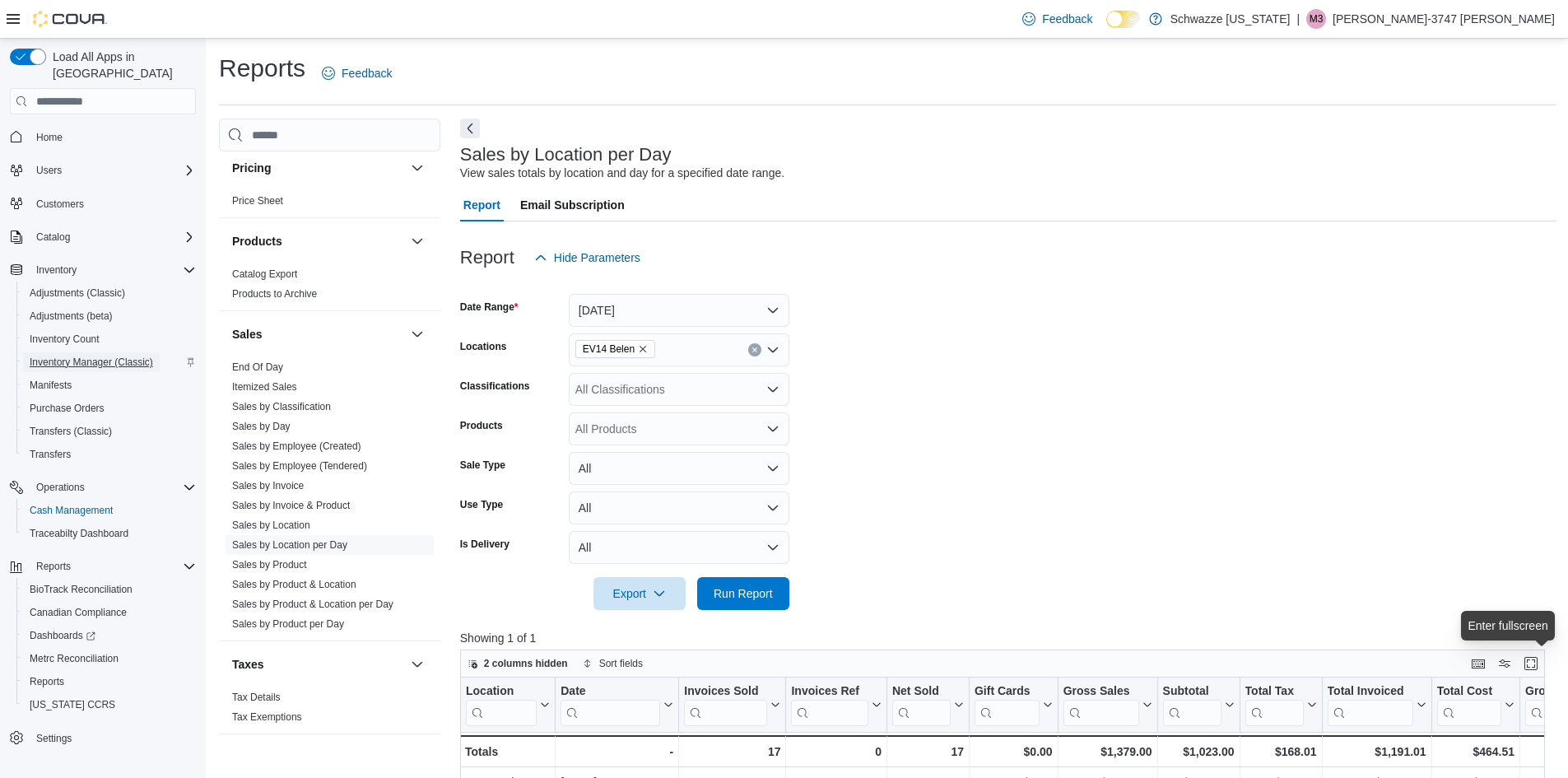
click at [94, 356] on span "Inventory Manager (Classic)" at bounding box center [91, 361] width 124 height 13
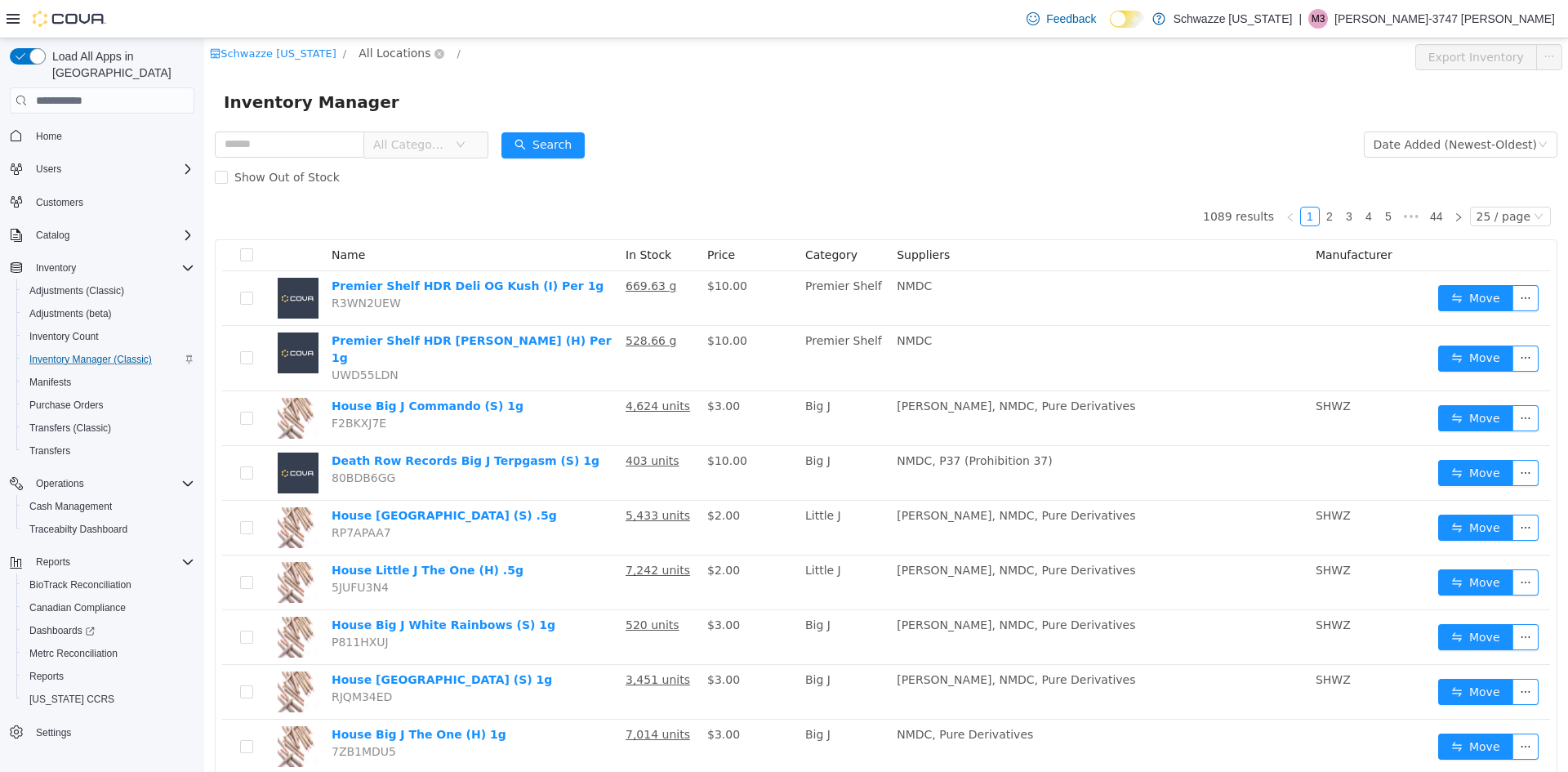
click at [399, 58] on span "All Locations" at bounding box center [395, 53] width 72 height 18
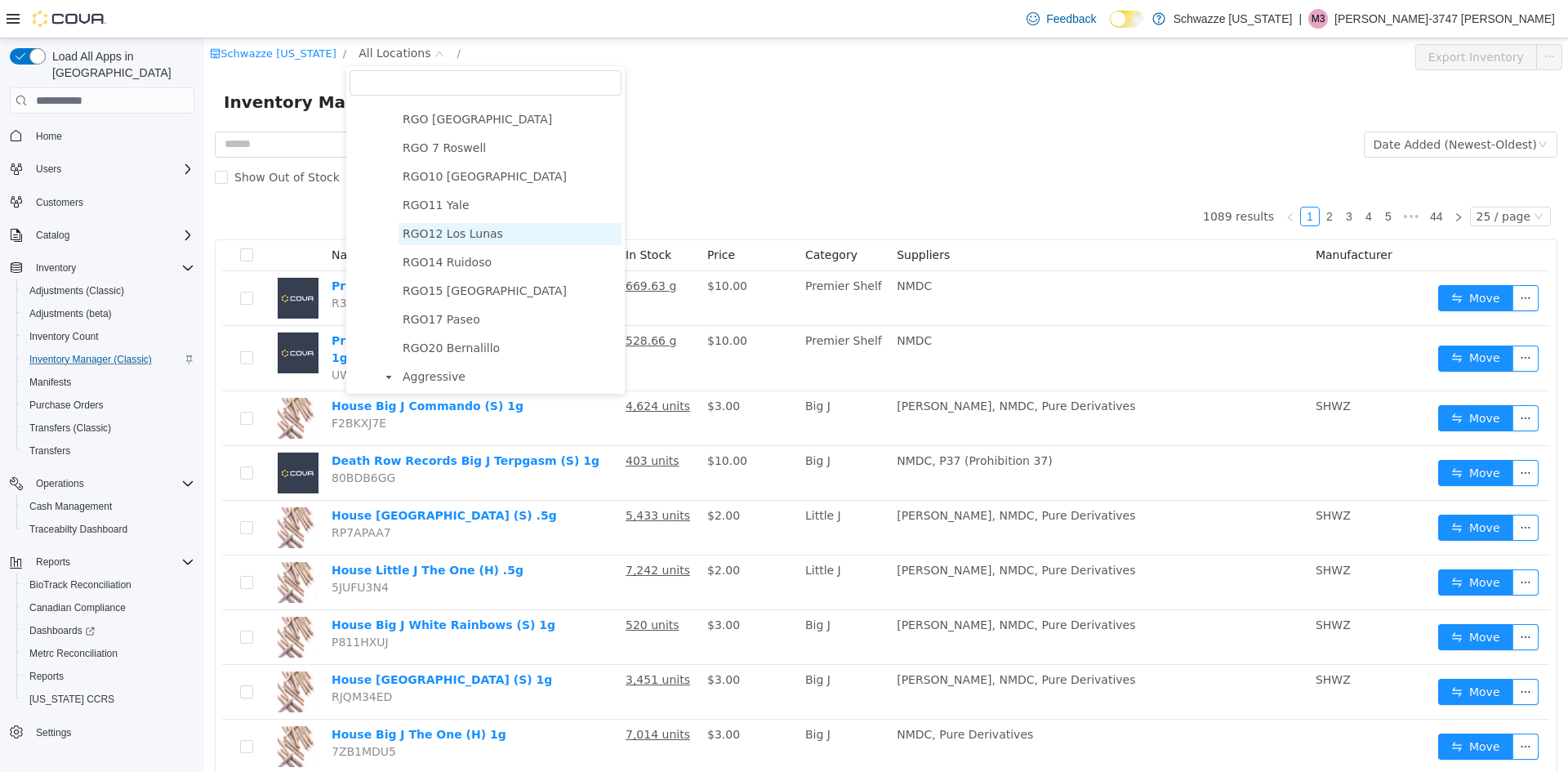
scroll to position [653, 0]
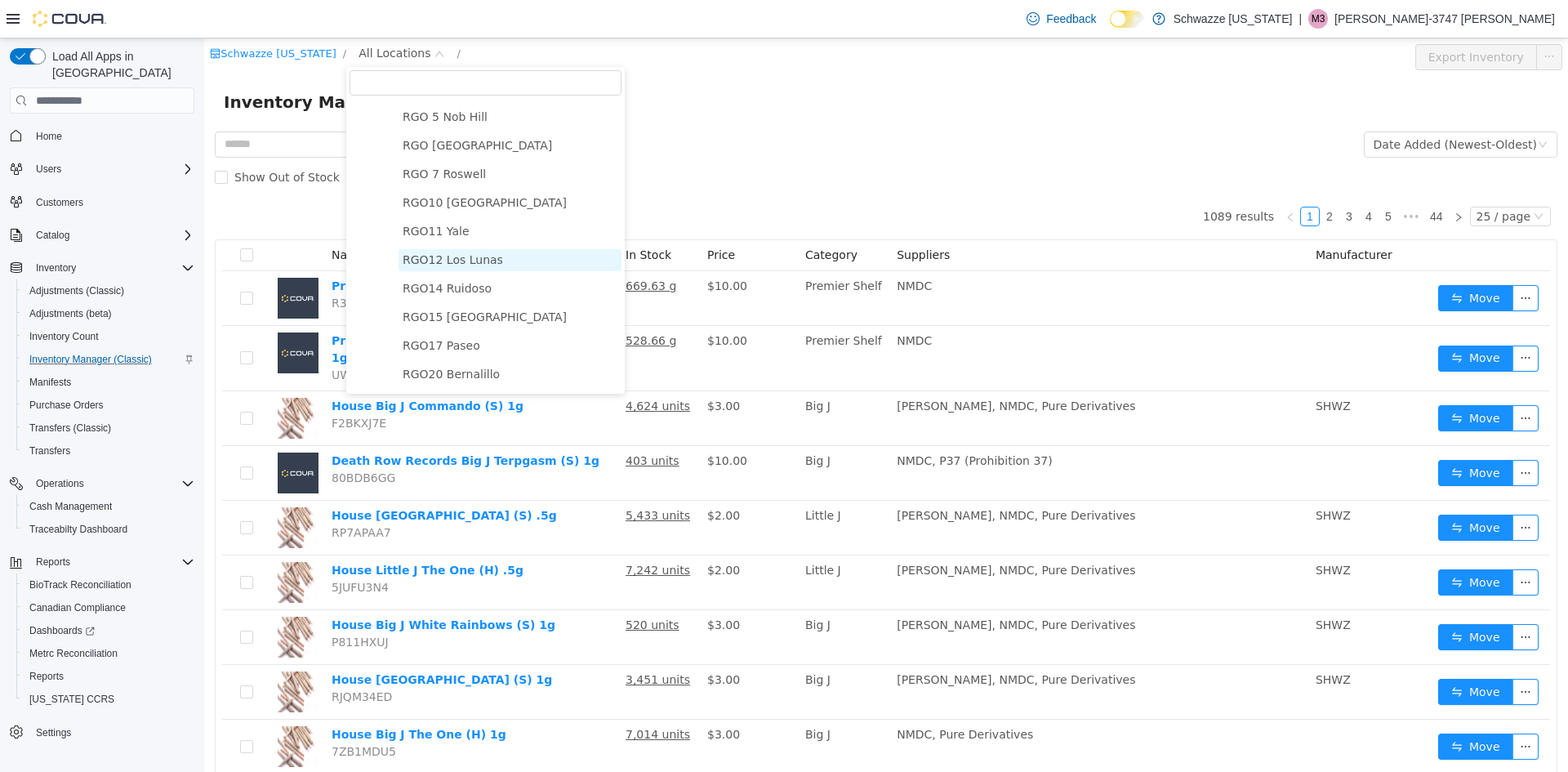
click at [456, 265] on span "RGO12 Los Lunas" at bounding box center [452, 259] width 100 height 13
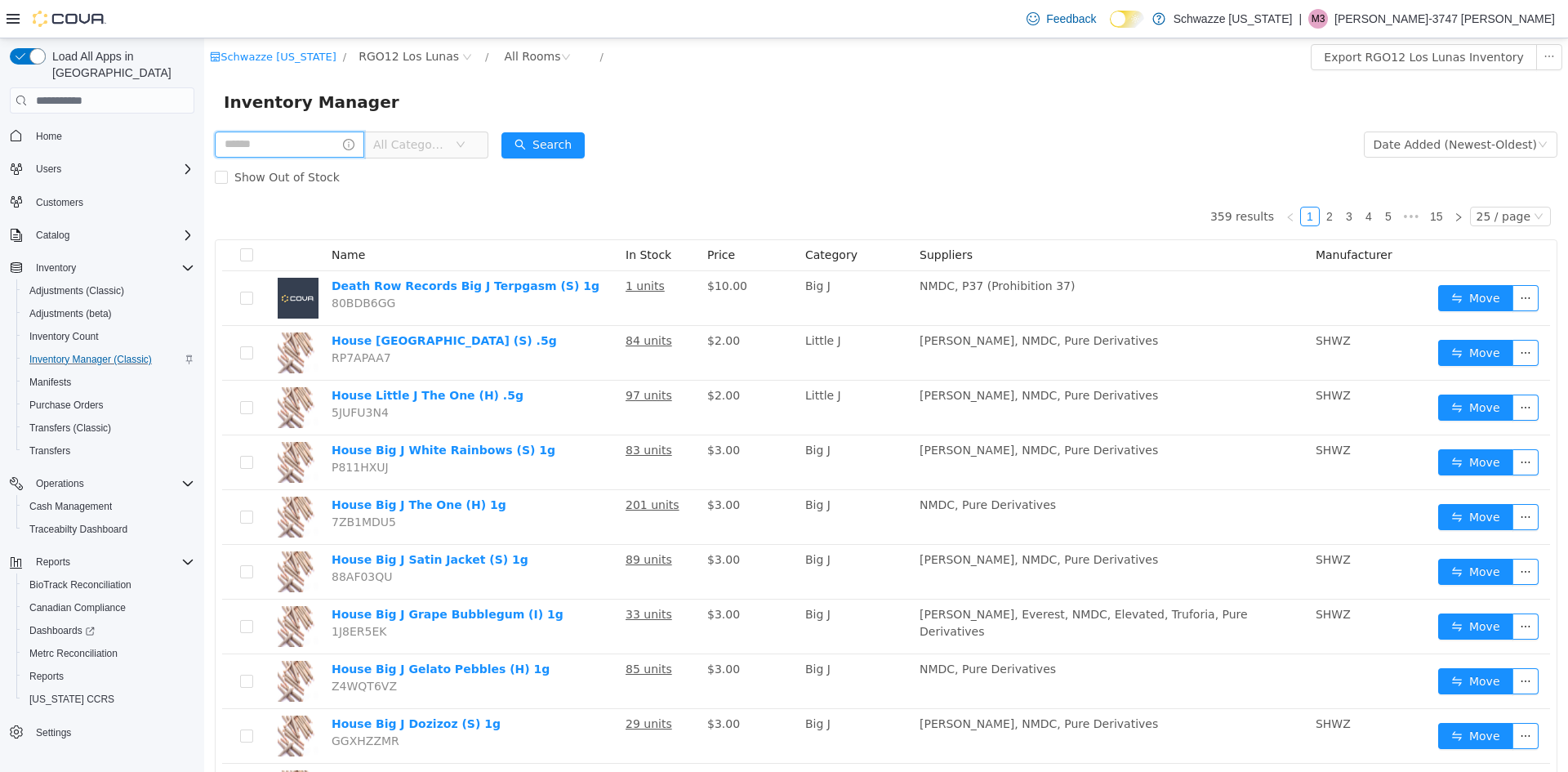
click at [269, 143] on input "text" at bounding box center [288, 144] width 149 height 26
type input "*****"
click at [573, 149] on button "Search" at bounding box center [557, 145] width 83 height 26
